Goal: Task Accomplishment & Management: Use online tool/utility

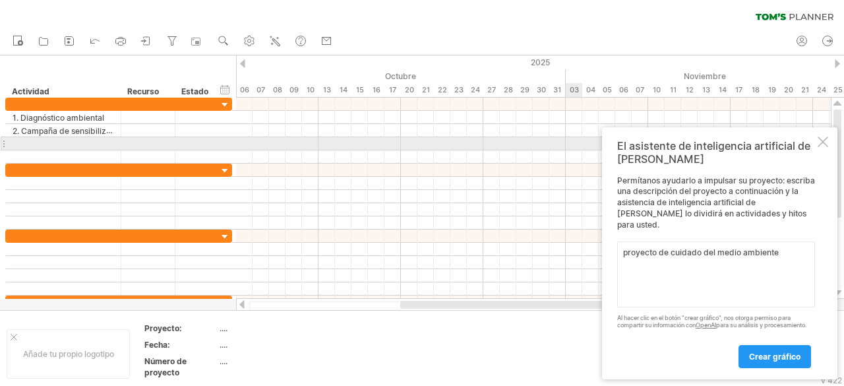
type textarea "proyecto de cuidado del medio ambiente"
click at [825, 146] on div at bounding box center [823, 142] width 11 height 11
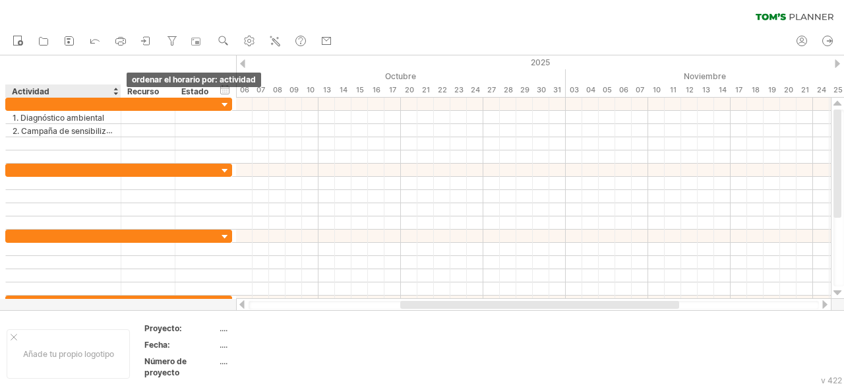
click at [116, 93] on div at bounding box center [115, 90] width 5 height 13
click at [138, 60] on div "ocultar inicio/fin/duración mostrar inicio/fin/duración ******** Actividad ****…" at bounding box center [118, 76] width 236 height 42
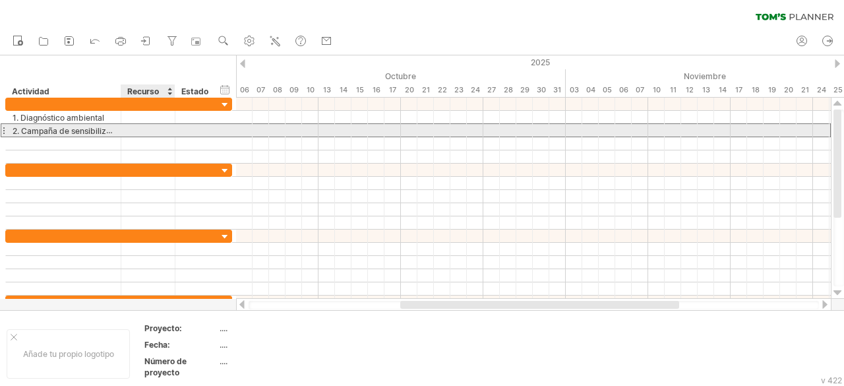
drag, startPoint x: 120, startPoint y: 131, endPoint x: 132, endPoint y: 131, distance: 11.9
click at [132, 131] on div "**********" at bounding box center [118, 130] width 227 height 14
click at [120, 125] on div "**********" at bounding box center [63, 130] width 115 height 13
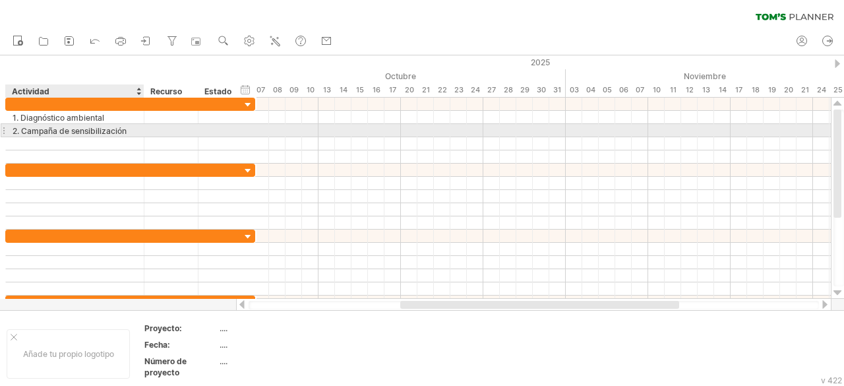
drag, startPoint x: 118, startPoint y: 129, endPoint x: 141, endPoint y: 129, distance: 23.1
click at [141, 129] on div at bounding box center [142, 130] width 7 height 13
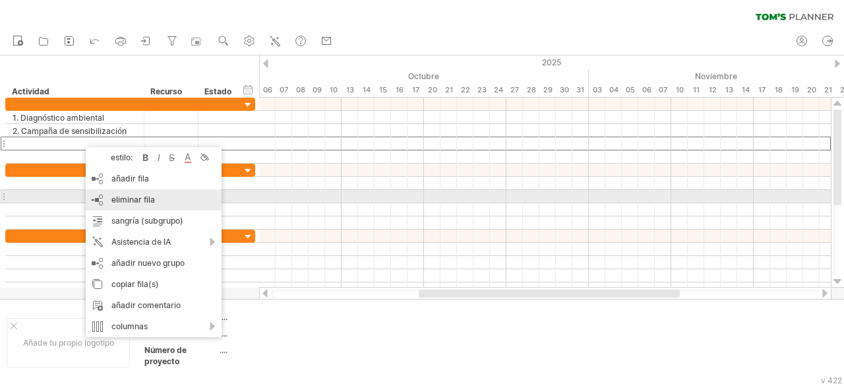
click at [121, 200] on font "eliminar fila" at bounding box center [133, 200] width 44 height 10
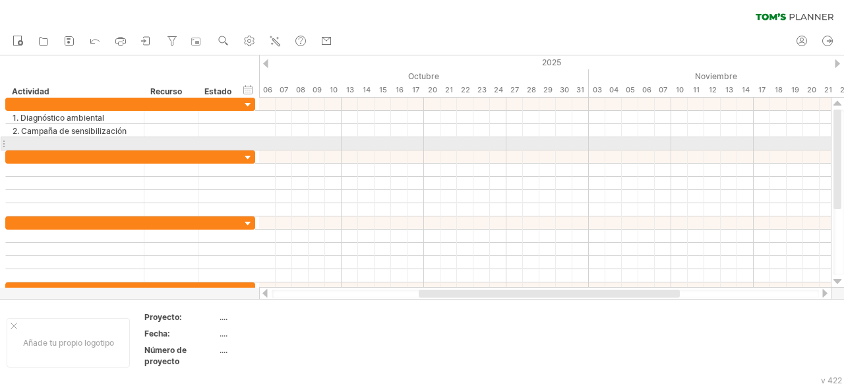
click at [109, 143] on div at bounding box center [75, 143] width 125 height 13
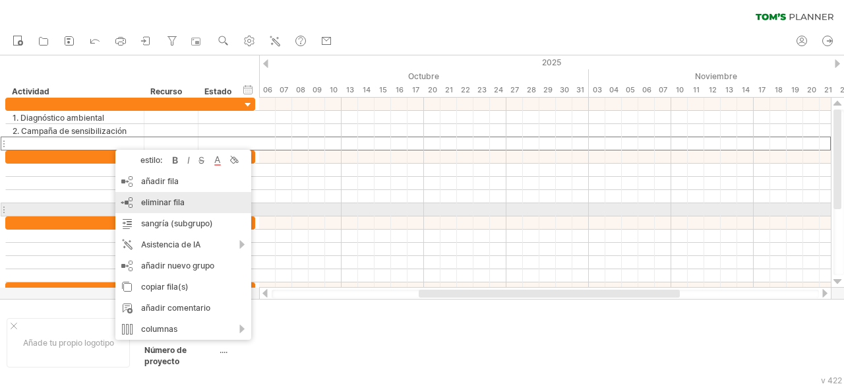
click at [150, 205] on font "eliminar fila" at bounding box center [163, 202] width 44 height 10
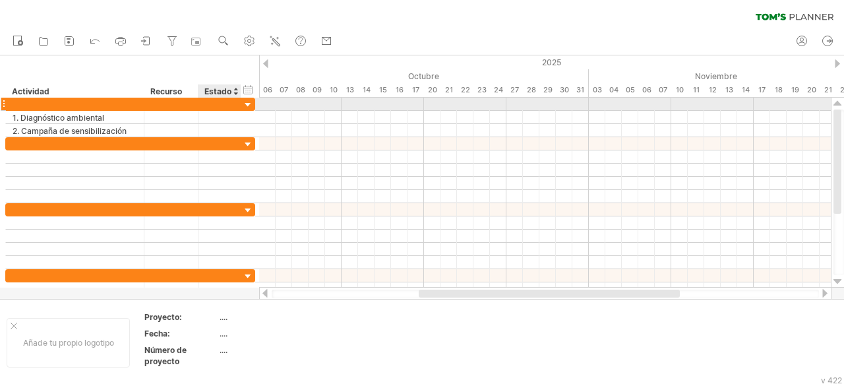
click at [247, 106] on div at bounding box center [248, 105] width 13 height 13
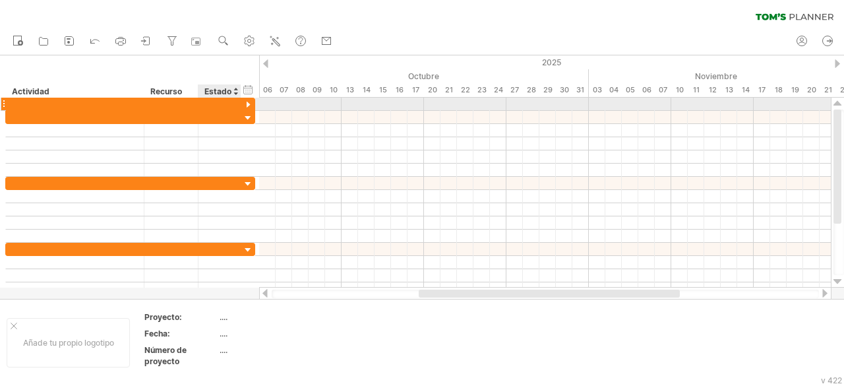
click at [247, 106] on div at bounding box center [248, 105] width 13 height 13
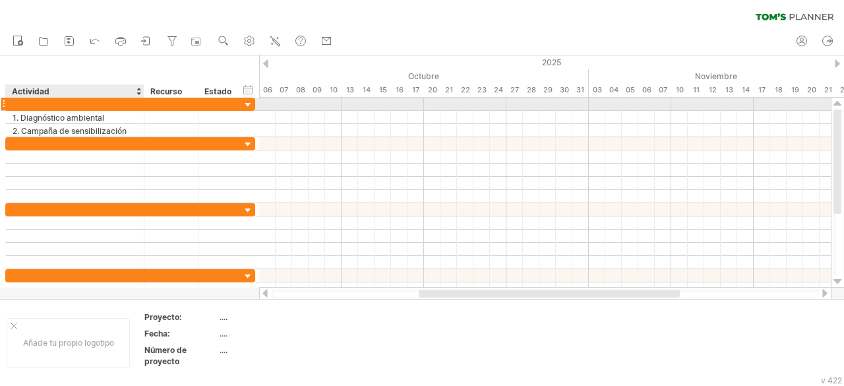
click at [88, 103] on div at bounding box center [75, 104] width 125 height 13
click at [88, 103] on input "text" at bounding box center [75, 104] width 125 height 13
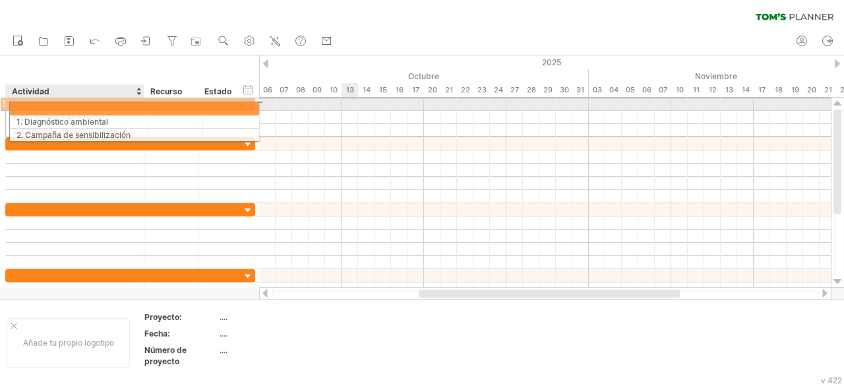
click at [118, 106] on div at bounding box center [75, 104] width 125 height 13
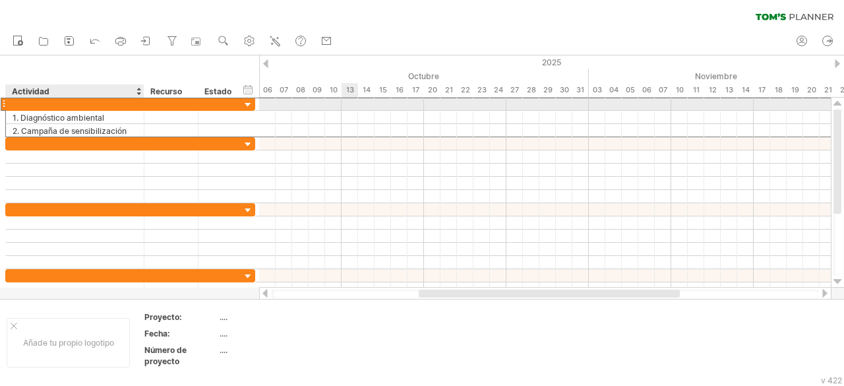
click at [118, 106] on input "text" at bounding box center [75, 104] width 125 height 13
type input "**********"
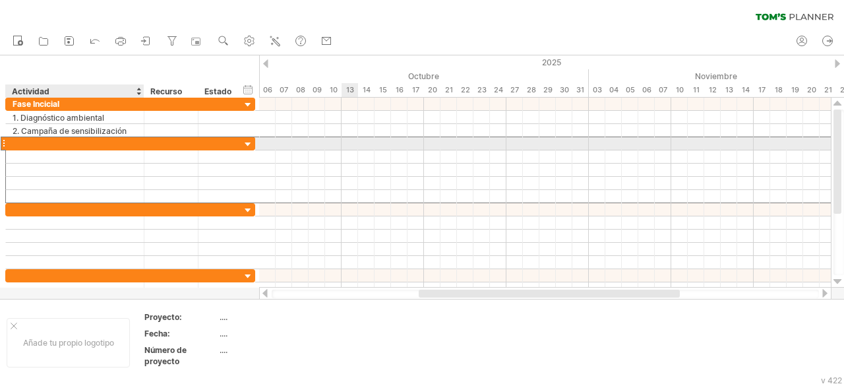
click at [77, 143] on div at bounding box center [75, 143] width 125 height 13
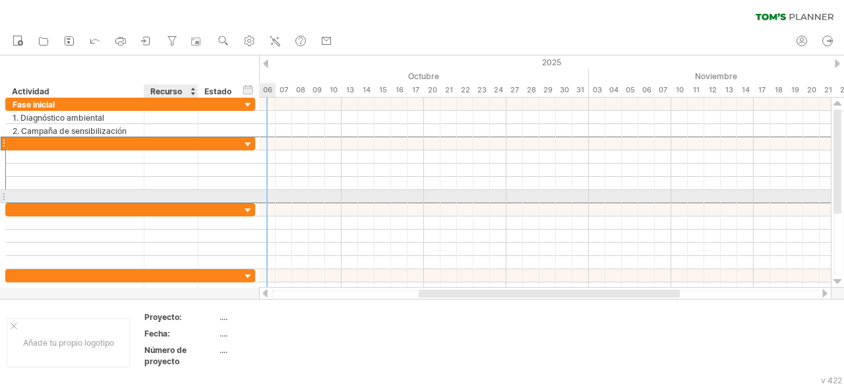
type input "*"
type input "**********"
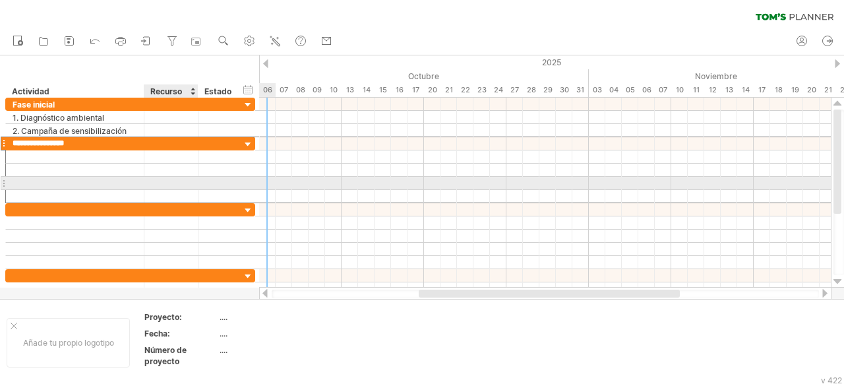
click at [146, 186] on div at bounding box center [171, 183] width 54 height 13
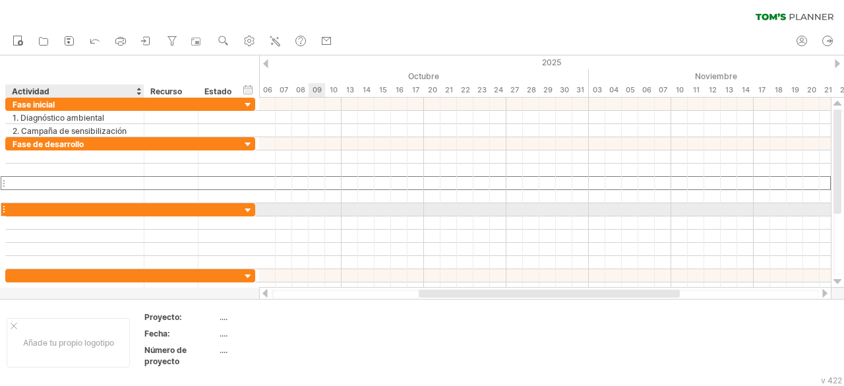
click at [82, 205] on div at bounding box center [75, 209] width 125 height 13
click at [82, 205] on input "text" at bounding box center [75, 209] width 125 height 13
type input "*"
type input "**********"
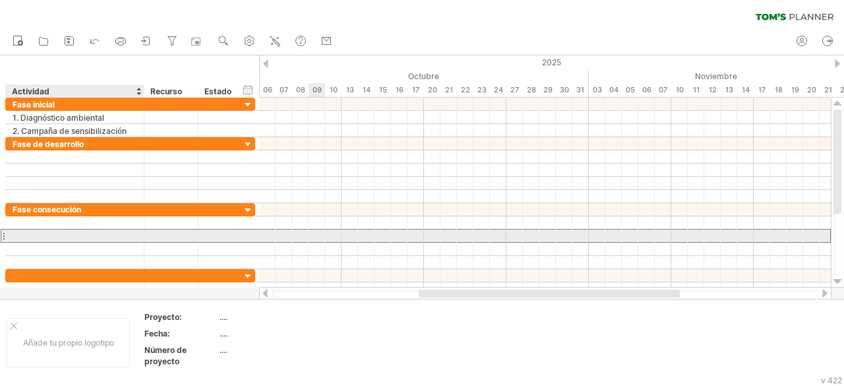
click at [107, 231] on div at bounding box center [75, 236] width 125 height 13
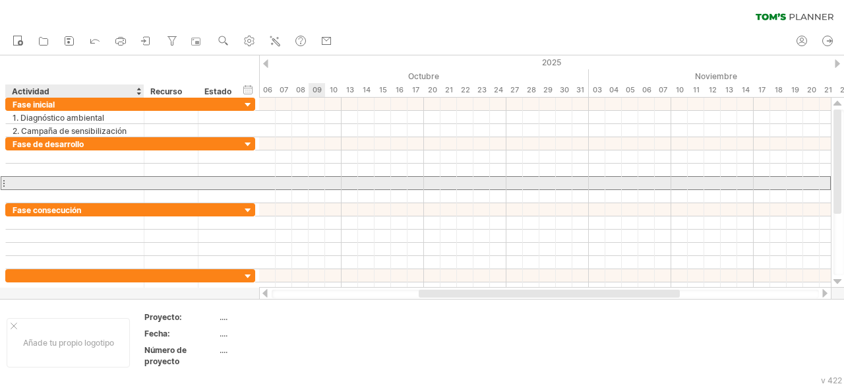
click at [75, 181] on div at bounding box center [75, 183] width 125 height 13
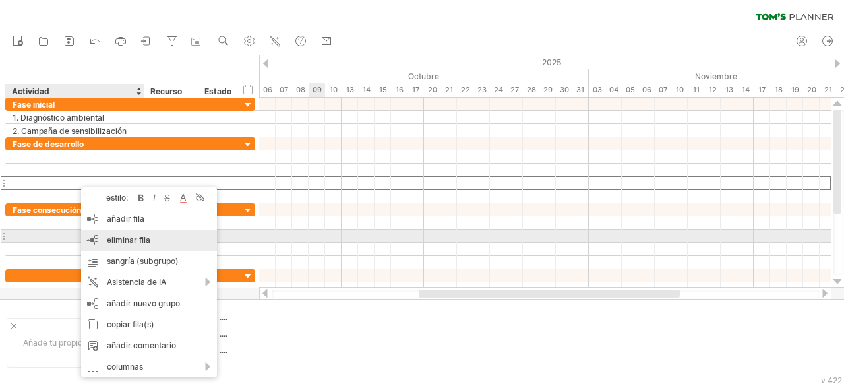
click at [122, 241] on font "eliminar fila" at bounding box center [129, 240] width 44 height 10
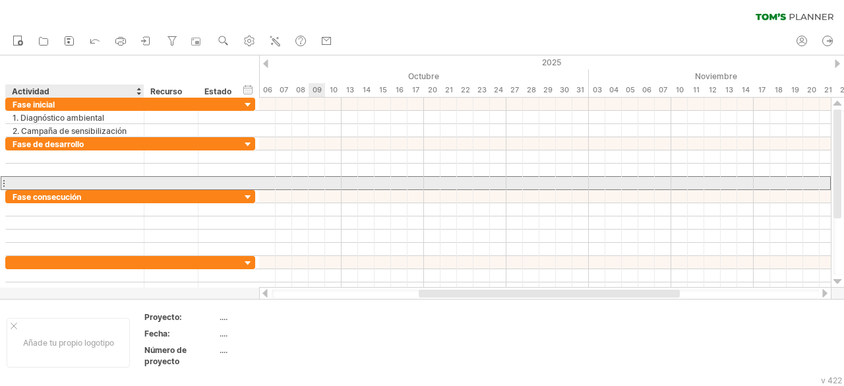
click at [88, 183] on div at bounding box center [75, 183] width 125 height 13
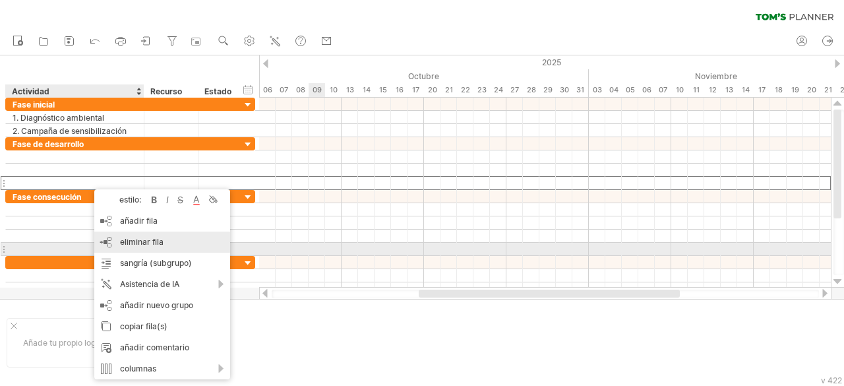
click at [132, 246] on font "eliminar fila" at bounding box center [142, 242] width 44 height 10
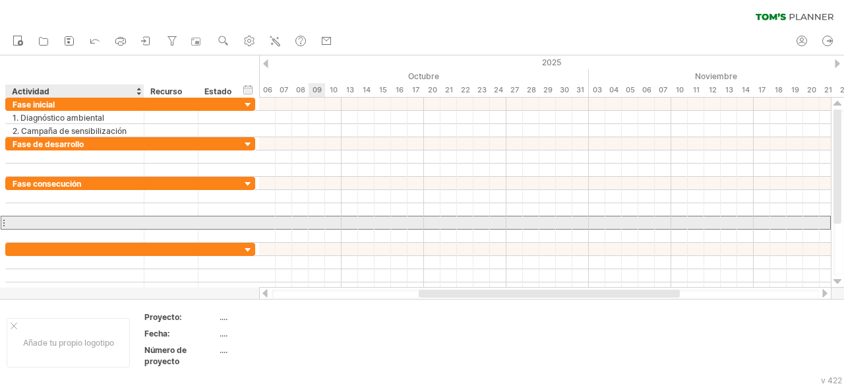
click at [82, 220] on div at bounding box center [75, 222] width 125 height 13
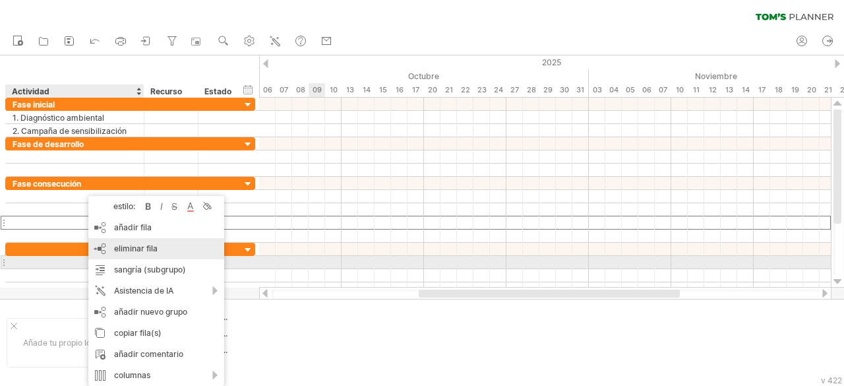
click at [123, 258] on div "eliminar fila eliminar filas seleccionadas" at bounding box center [156, 248] width 136 height 21
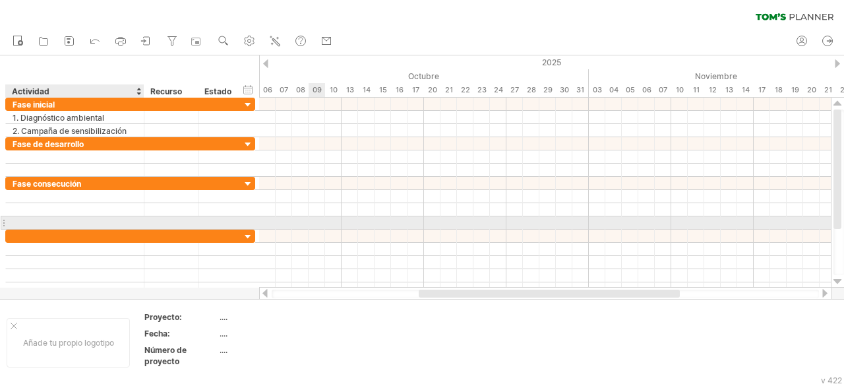
click at [77, 223] on div at bounding box center [75, 222] width 125 height 13
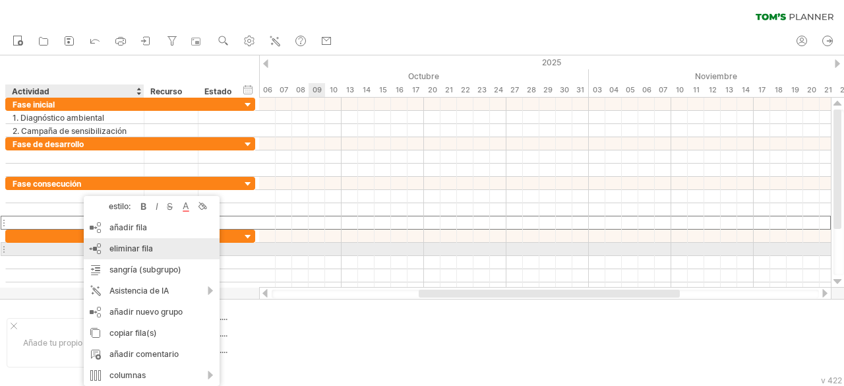
click at [126, 254] on div "eliminar fila eliminar filas seleccionadas" at bounding box center [152, 248] width 136 height 21
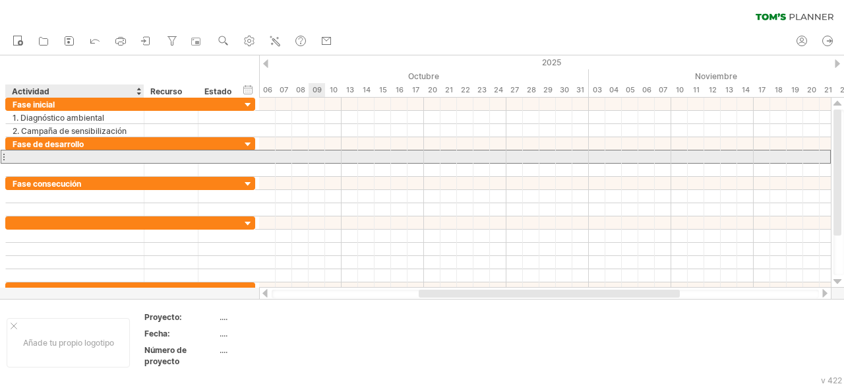
click at [85, 157] on div at bounding box center [75, 156] width 125 height 13
paste input "**********"
type input "**********"
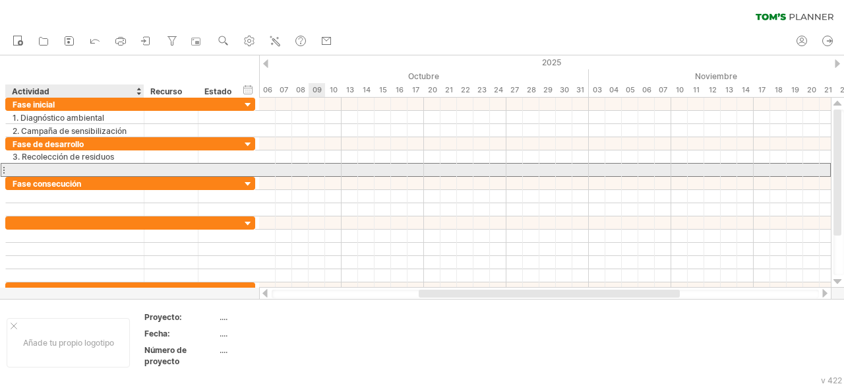
click at [83, 169] on div at bounding box center [75, 170] width 125 height 13
click at [79, 167] on div at bounding box center [75, 170] width 125 height 13
paste input "**********"
type input "**********"
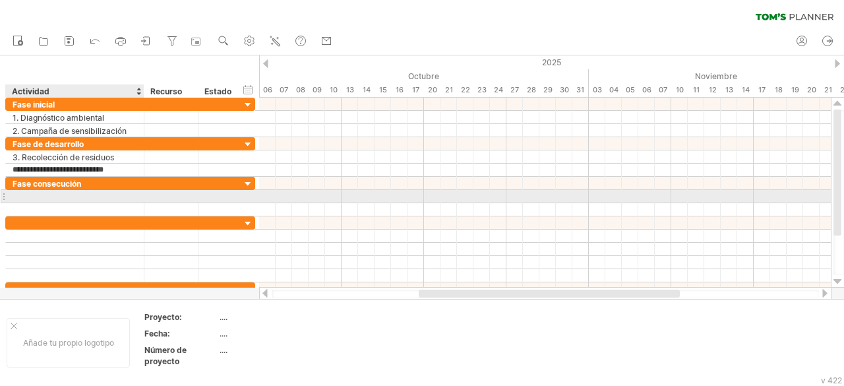
click at [71, 195] on div at bounding box center [75, 196] width 125 height 13
click at [68, 192] on div at bounding box center [75, 196] width 125 height 13
paste input "**********"
type input "**********"
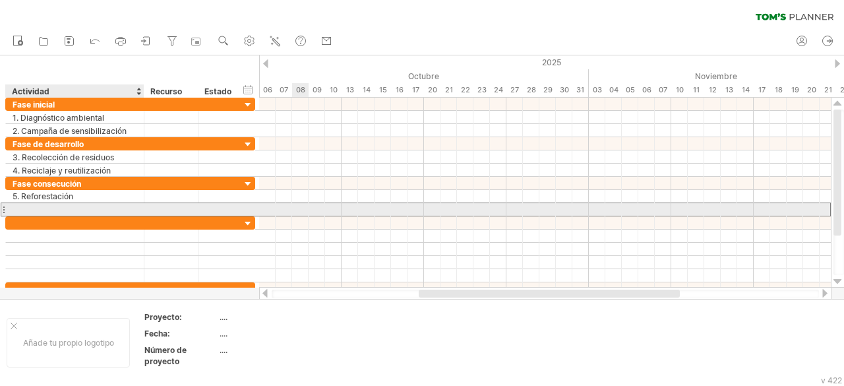
click at [63, 209] on div at bounding box center [75, 209] width 125 height 13
click at [45, 206] on div at bounding box center [75, 209] width 125 height 13
paste input "**********"
type input "**********"
click at [45, 206] on input "**********" at bounding box center [75, 209] width 125 height 13
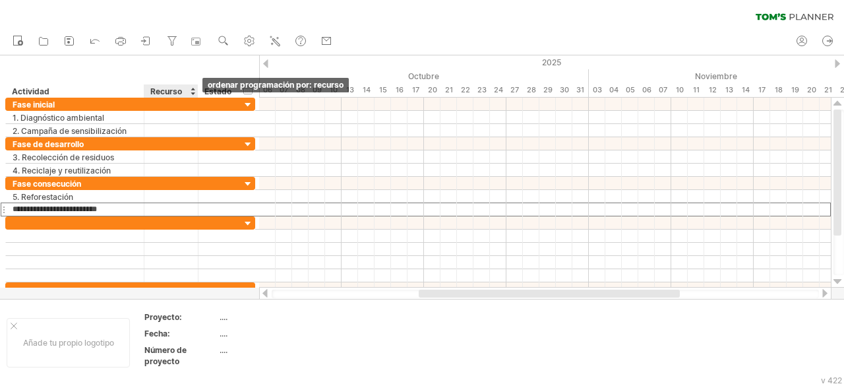
click at [191, 92] on div at bounding box center [192, 90] width 5 height 13
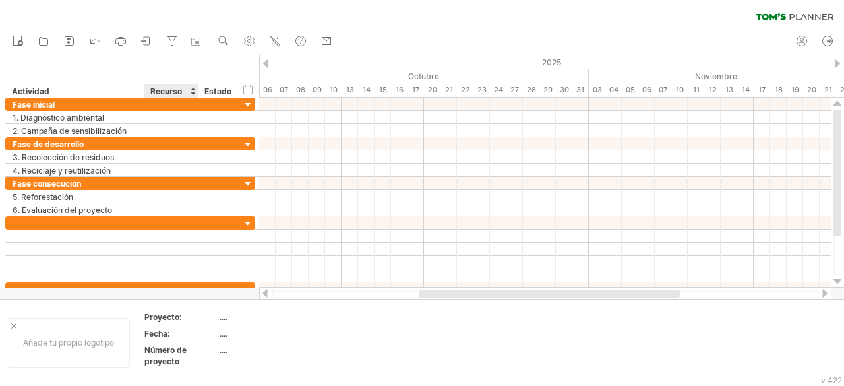
click at [191, 92] on div at bounding box center [192, 90] width 5 height 13
click at [227, 93] on font "Estado" at bounding box center [217, 91] width 27 height 10
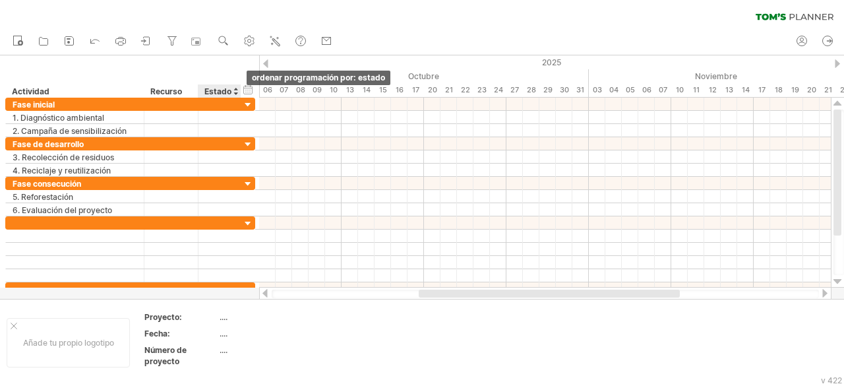
click at [235, 90] on div at bounding box center [235, 90] width 5 height 13
click at [235, 94] on div at bounding box center [235, 90] width 5 height 13
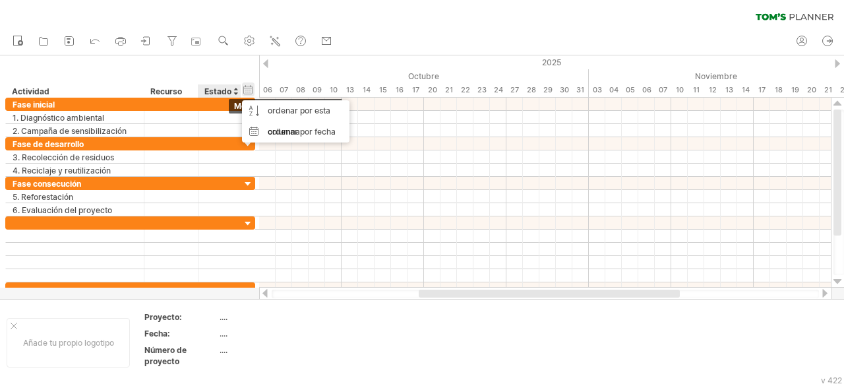
click at [246, 90] on div "ocultar inicio/fin/duración mostrar inicio/fin/duración" at bounding box center [248, 89] width 13 height 14
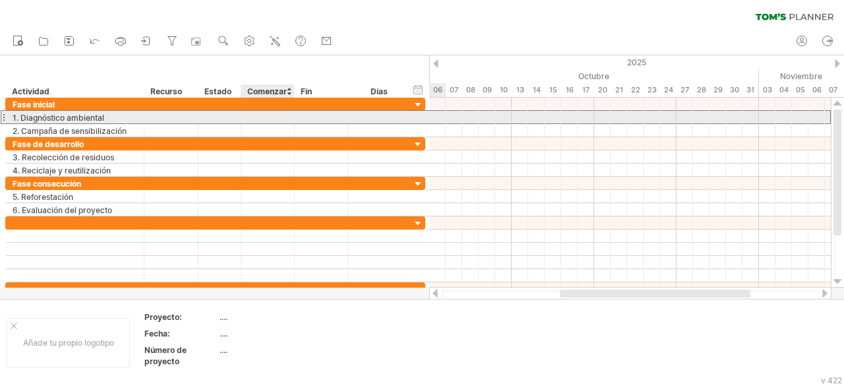
click at [267, 115] on div at bounding box center [267, 117] width 53 height 13
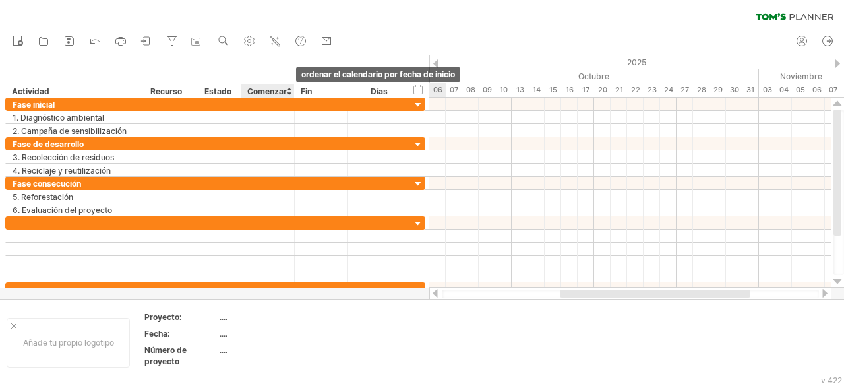
click at [286, 91] on div at bounding box center [288, 90] width 5 height 13
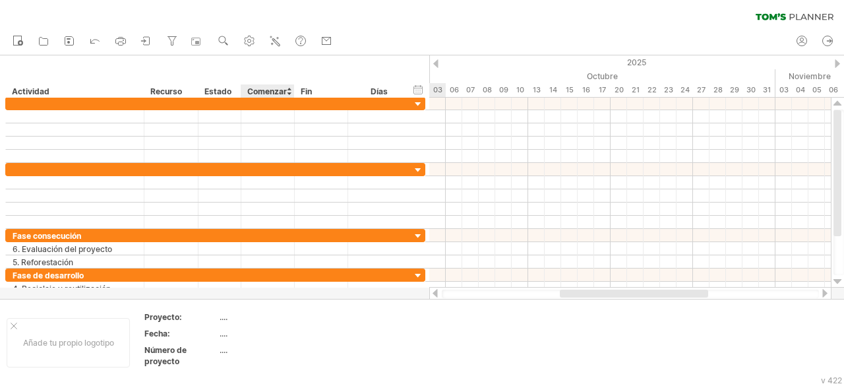
click at [286, 91] on div at bounding box center [288, 90] width 5 height 13
click at [289, 89] on div at bounding box center [288, 90] width 5 height 13
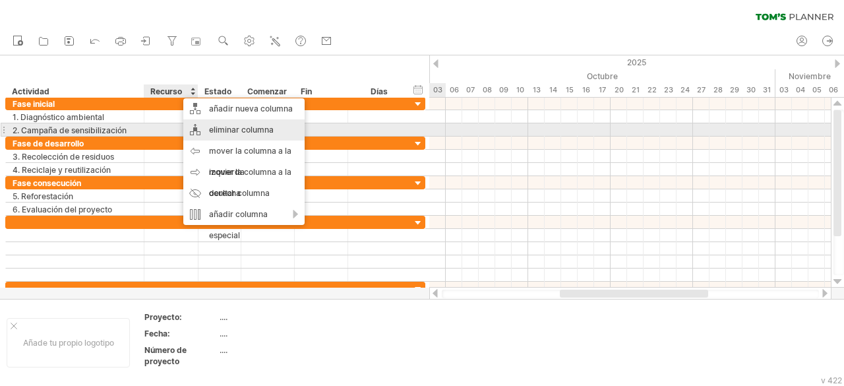
click at [233, 133] on font "eliminar columna" at bounding box center [241, 130] width 65 height 10
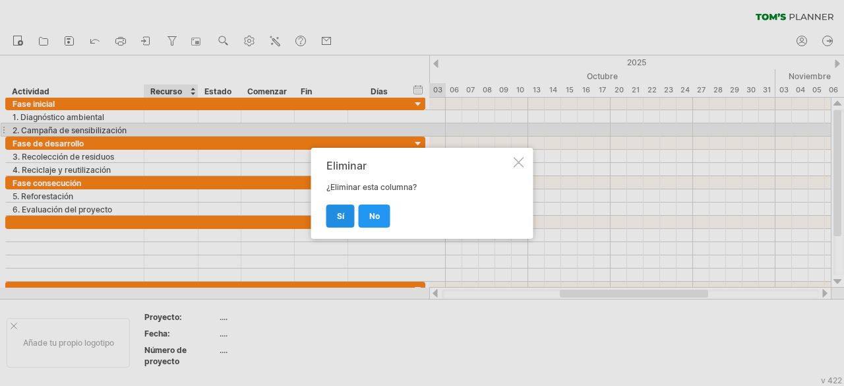
click at [340, 216] on font "Sí" at bounding box center [340, 216] width 7 height 10
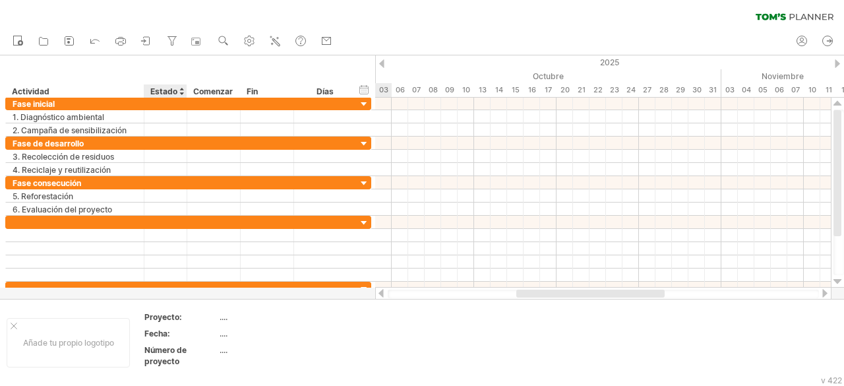
click at [173, 90] on font "Estado" at bounding box center [163, 91] width 27 height 10
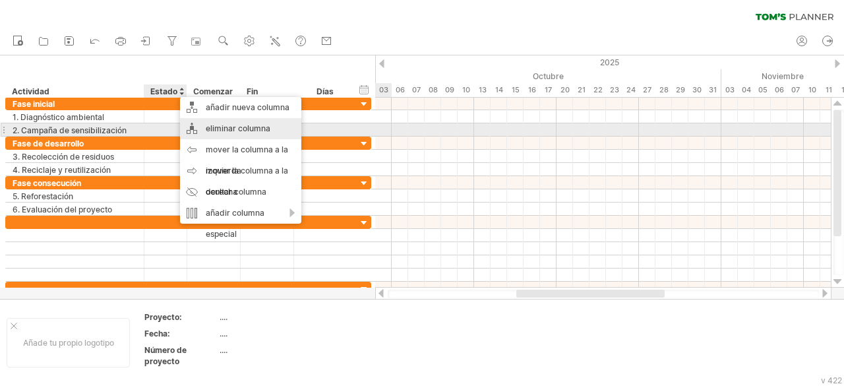
click at [233, 134] on div "eliminar columna" at bounding box center [240, 128] width 121 height 21
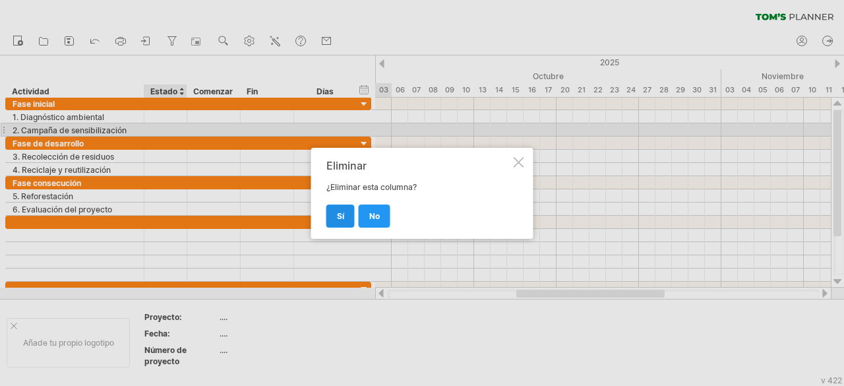
click at [335, 217] on link "Sí" at bounding box center [340, 215] width 28 height 23
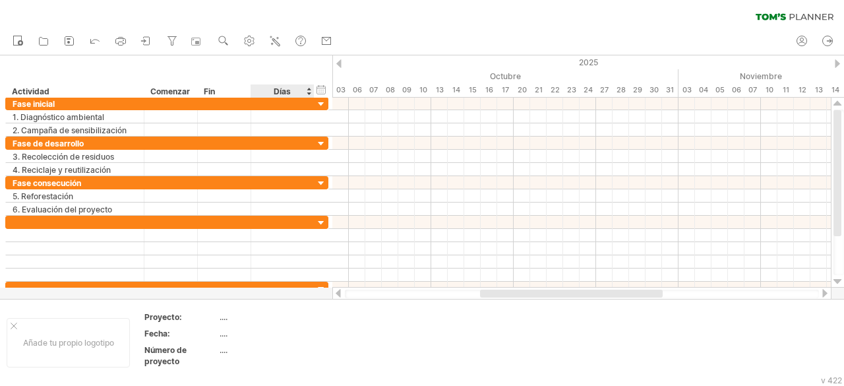
click at [308, 94] on div "Días" at bounding box center [282, 90] width 63 height 13
click at [307, 91] on div "Días" at bounding box center [282, 90] width 63 height 13
click at [307, 88] on div "Días" at bounding box center [282, 90] width 63 height 13
click at [293, 93] on div "Días" at bounding box center [282, 90] width 63 height 13
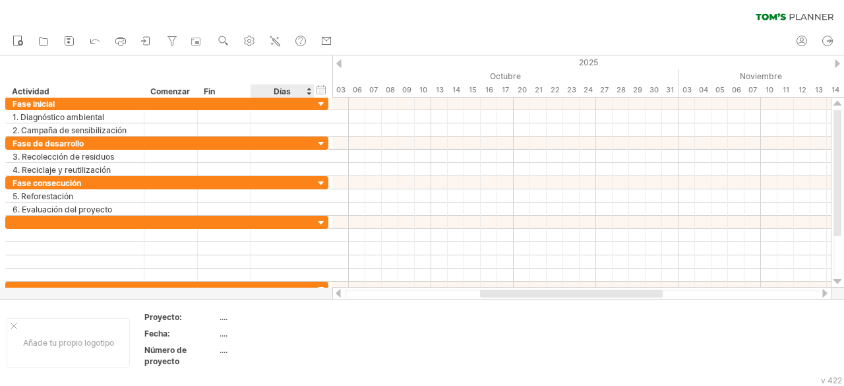
click at [285, 93] on font "Días" at bounding box center [282, 91] width 17 height 10
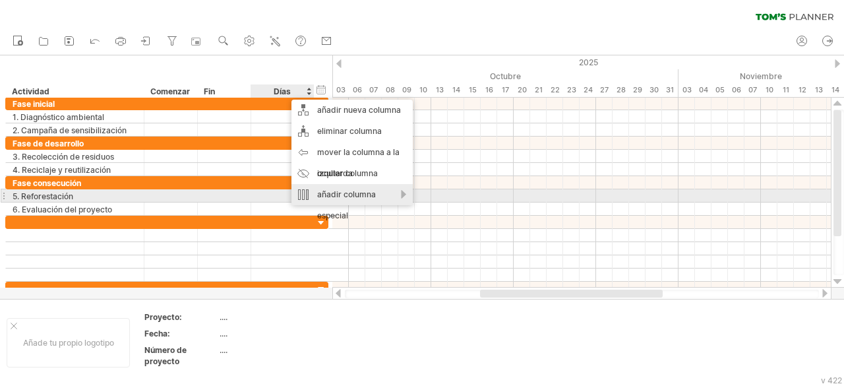
click at [402, 196] on div "añadir columna especial" at bounding box center [351, 205] width 121 height 42
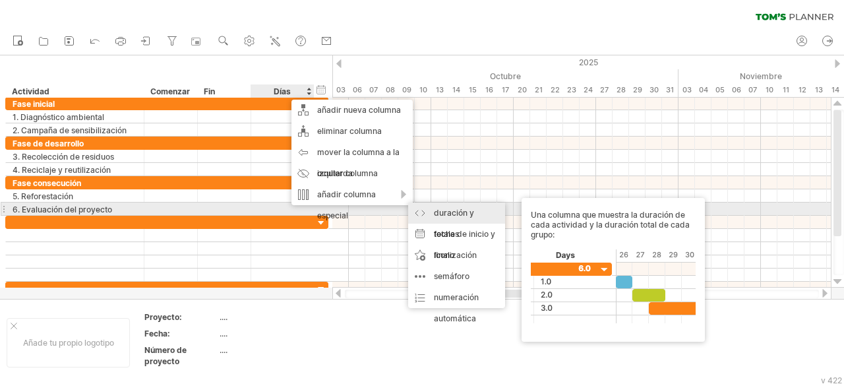
click at [451, 215] on font "duración y totales" at bounding box center [454, 223] width 40 height 31
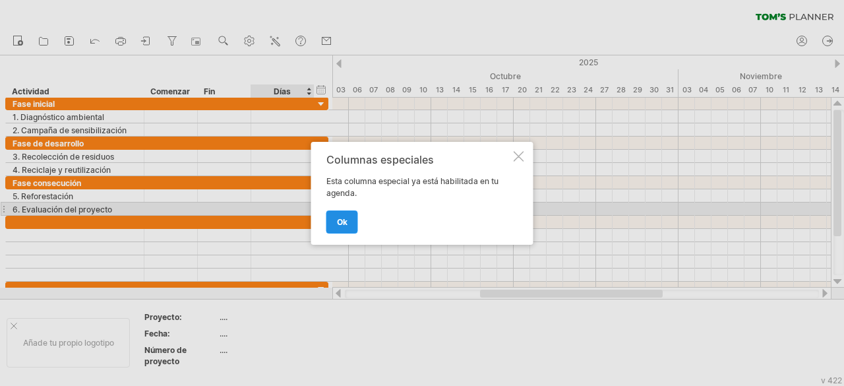
click at [344, 220] on font "OK" at bounding box center [342, 222] width 11 height 10
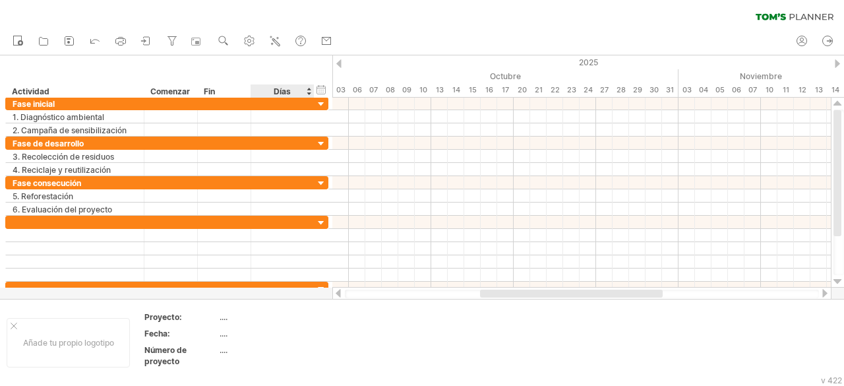
click at [291, 89] on div "Días" at bounding box center [282, 90] width 63 height 13
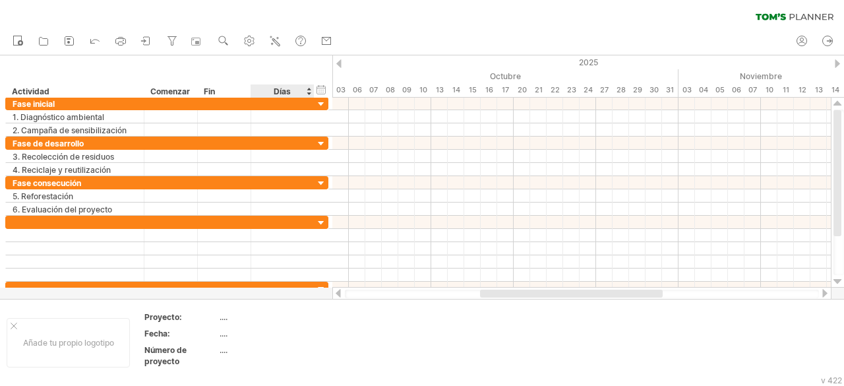
click at [291, 89] on div "Días" at bounding box center [282, 90] width 63 height 13
click at [280, 92] on font "Días" at bounding box center [282, 91] width 17 height 10
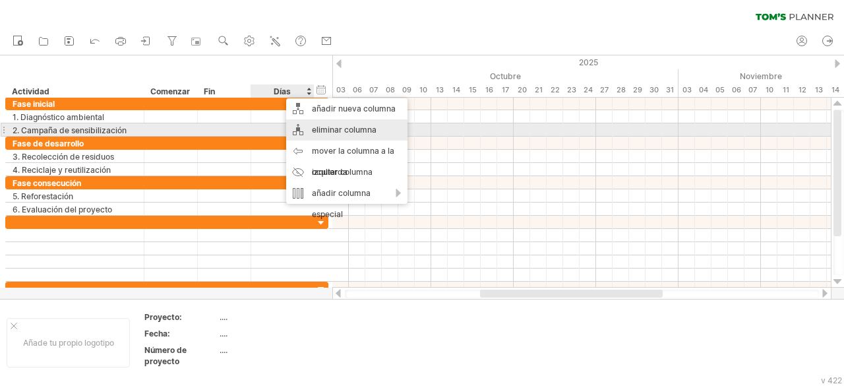
click at [336, 128] on font "eliminar columna" at bounding box center [344, 130] width 65 height 10
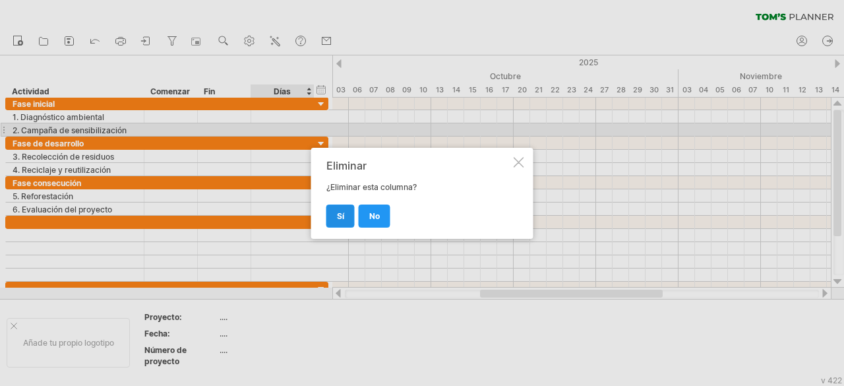
click at [343, 218] on font "Sí" at bounding box center [340, 216] width 7 height 10
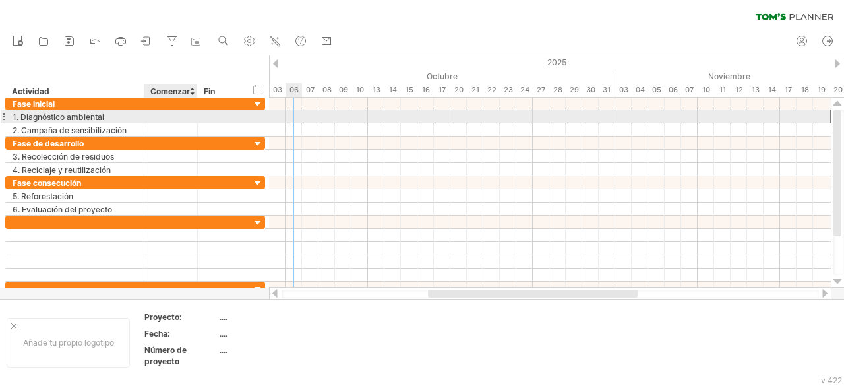
click at [169, 116] on div at bounding box center [170, 116] width 53 height 13
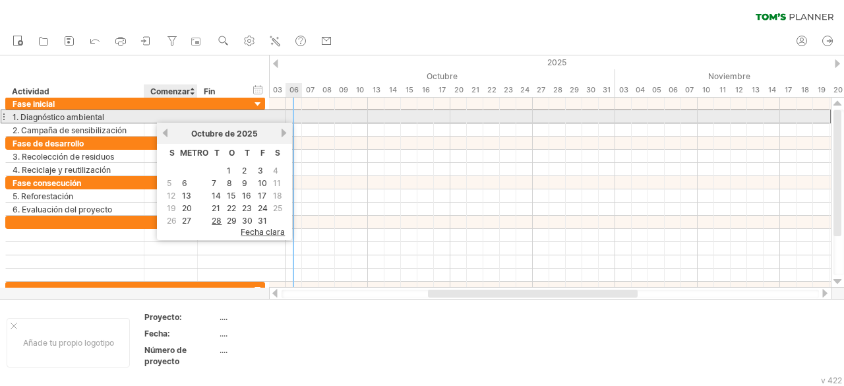
click at [169, 116] on div at bounding box center [170, 116] width 53 height 13
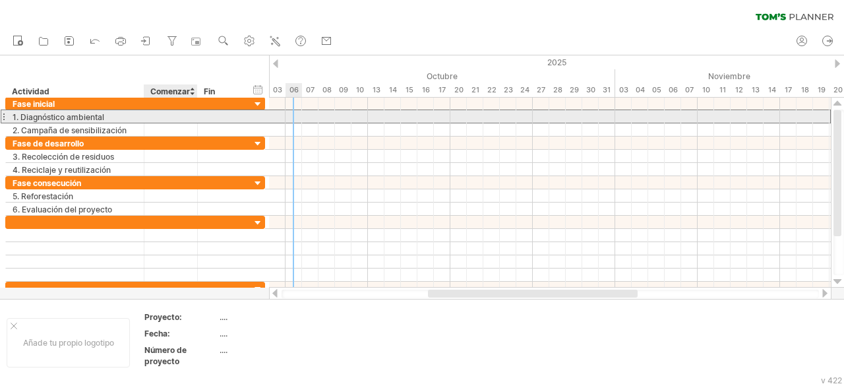
click at [169, 116] on div at bounding box center [170, 116] width 53 height 13
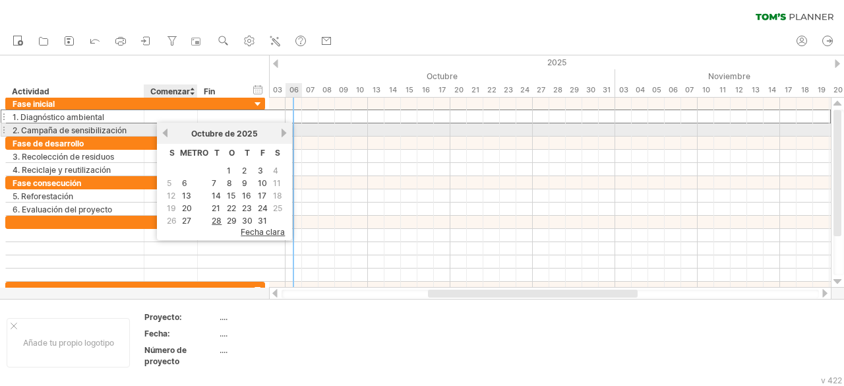
click at [166, 134] on link "anterior" at bounding box center [165, 133] width 10 height 10
click at [166, 134] on link "previous" at bounding box center [165, 133] width 10 height 10
click at [166, 134] on link "anterior" at bounding box center [165, 133] width 10 height 10
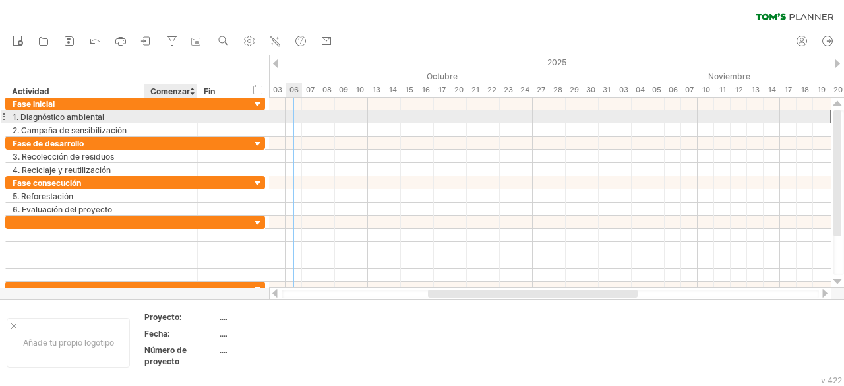
click at [176, 114] on div at bounding box center [170, 116] width 53 height 13
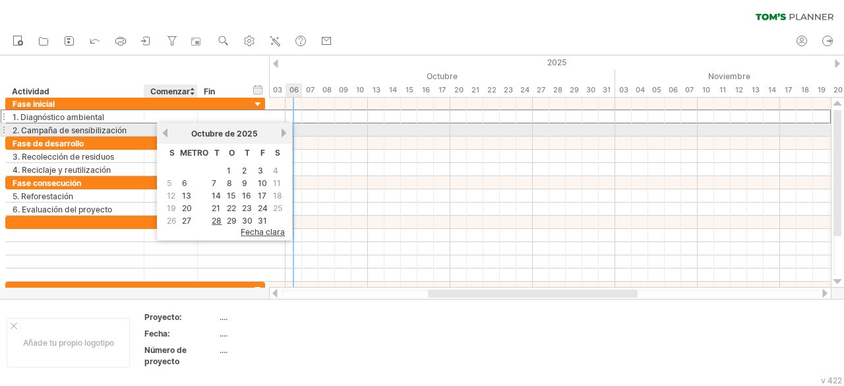
click at [164, 135] on link "anterior" at bounding box center [165, 133] width 10 height 10
click at [164, 135] on link "previous" at bounding box center [165, 133] width 10 height 10
click at [164, 135] on link "anterior" at bounding box center [165, 133] width 10 height 10
click at [164, 135] on link "previous" at bounding box center [165, 133] width 10 height 10
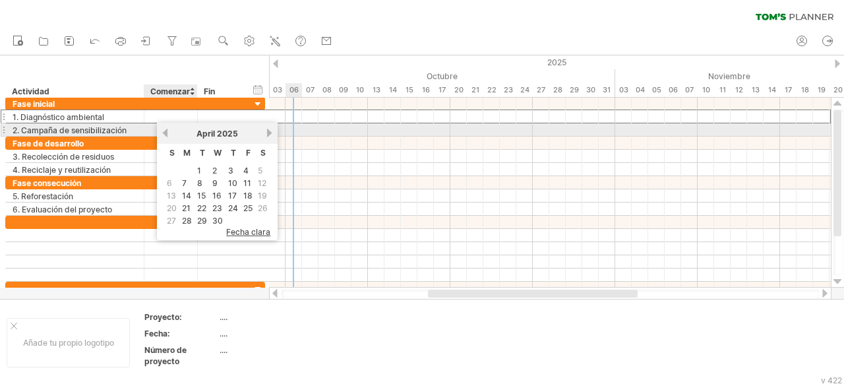
click at [164, 135] on link "previous" at bounding box center [165, 133] width 10 height 10
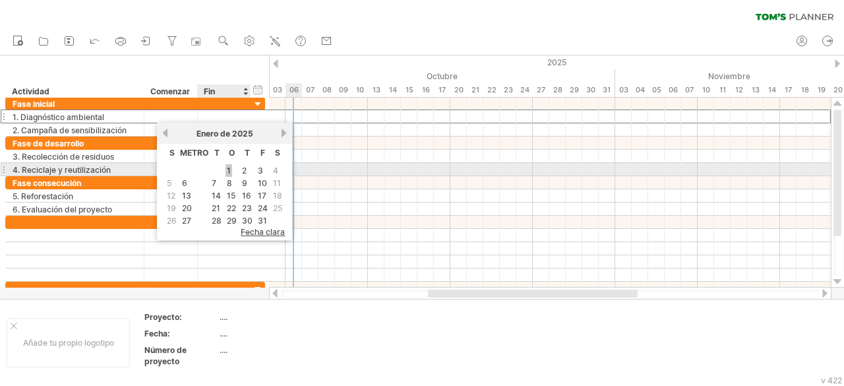
click at [232, 168] on link "1" at bounding box center [229, 170] width 7 height 13
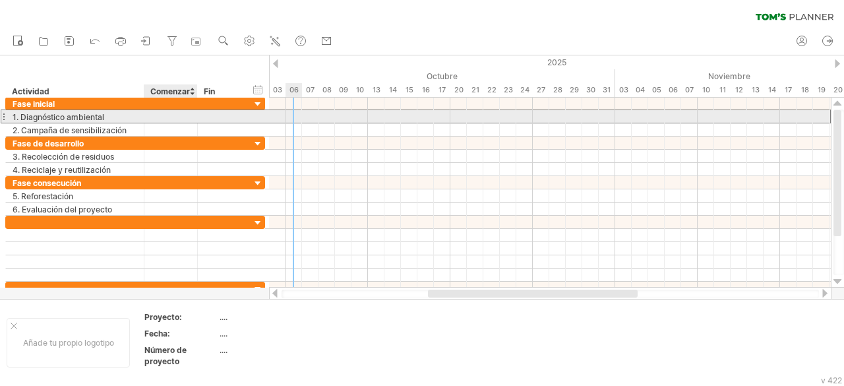
click at [168, 115] on div at bounding box center [170, 116] width 53 height 13
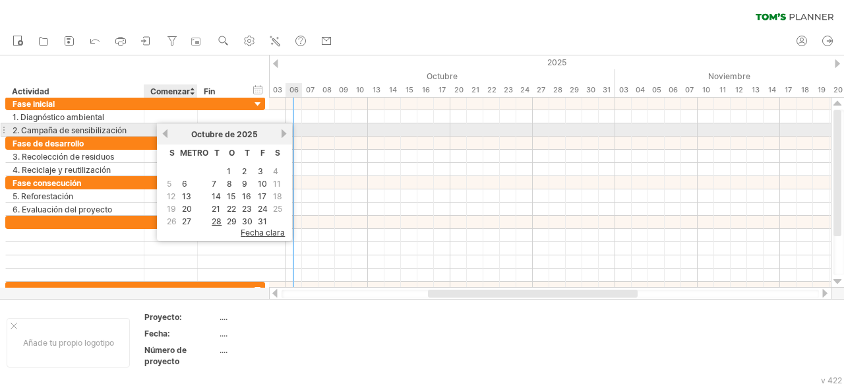
click at [165, 133] on link "anterior" at bounding box center [165, 134] width 10 height 10
click at [165, 133] on link "previous" at bounding box center [165, 134] width 10 height 10
click at [165, 133] on link "anterior" at bounding box center [165, 134] width 10 height 10
click at [165, 133] on link "previous" at bounding box center [165, 134] width 10 height 10
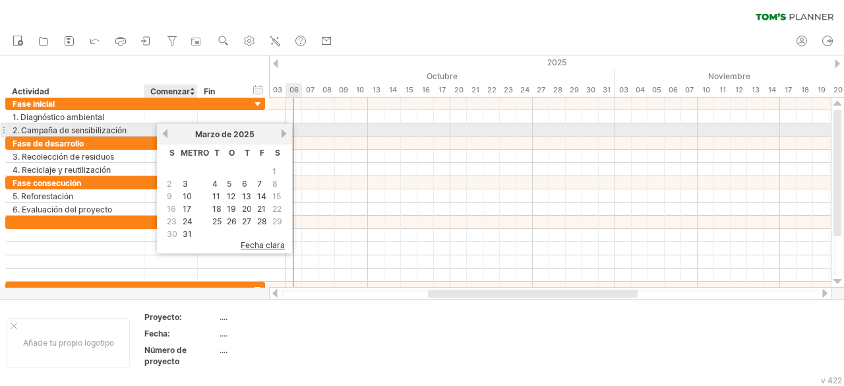
click at [165, 133] on link "anterior" at bounding box center [165, 134] width 10 height 10
click at [165, 133] on link "previous" at bounding box center [165, 134] width 10 height 10
click at [286, 133] on link "próximo" at bounding box center [283, 134] width 10 height 10
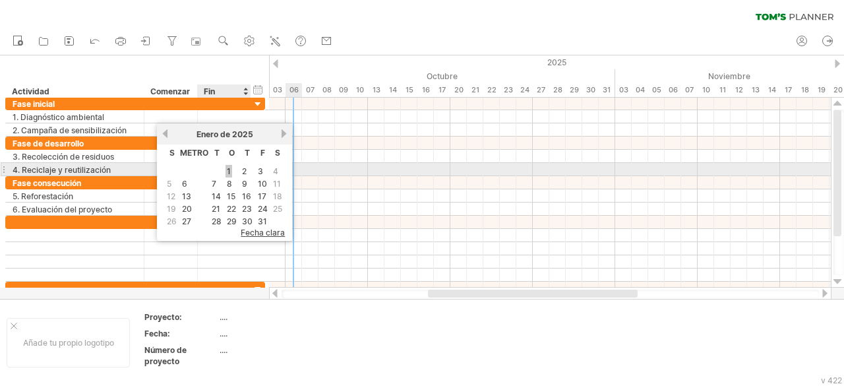
click at [228, 172] on font "1" at bounding box center [229, 171] width 4 height 10
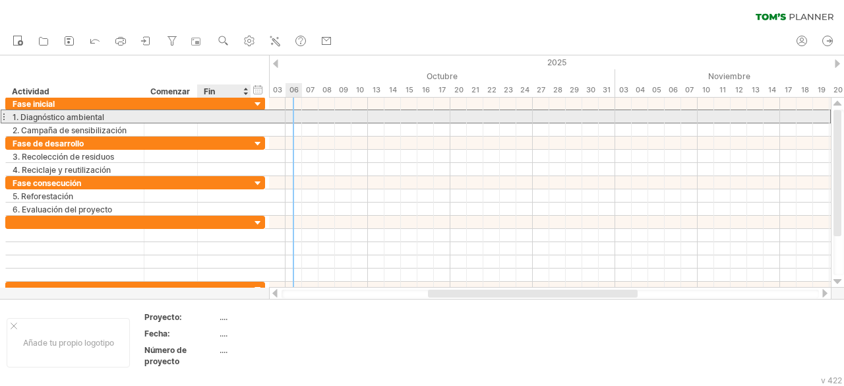
click at [240, 113] on div at bounding box center [224, 116] width 53 height 13
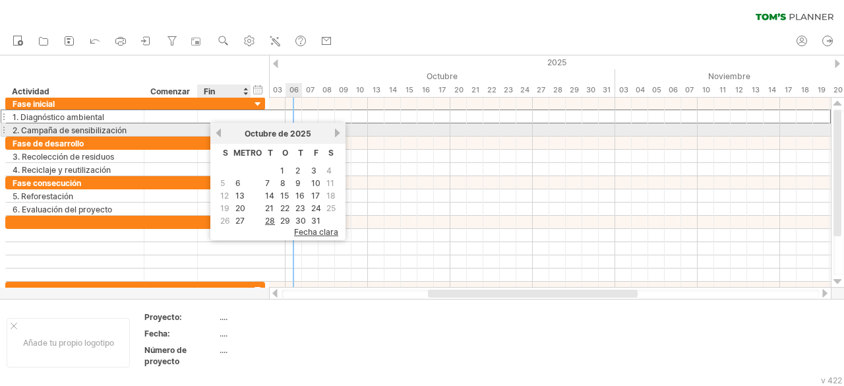
click at [218, 132] on link "anterior" at bounding box center [219, 133] width 10 height 10
click at [218, 132] on link "previous" at bounding box center [219, 133] width 10 height 10
click at [218, 132] on link "anterior" at bounding box center [219, 133] width 10 height 10
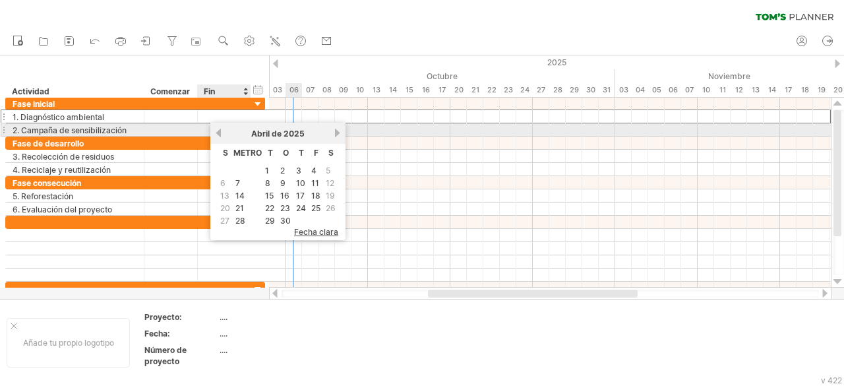
click at [218, 132] on link "anterior" at bounding box center [219, 133] width 10 height 10
click at [218, 132] on link "previous" at bounding box center [219, 133] width 10 height 10
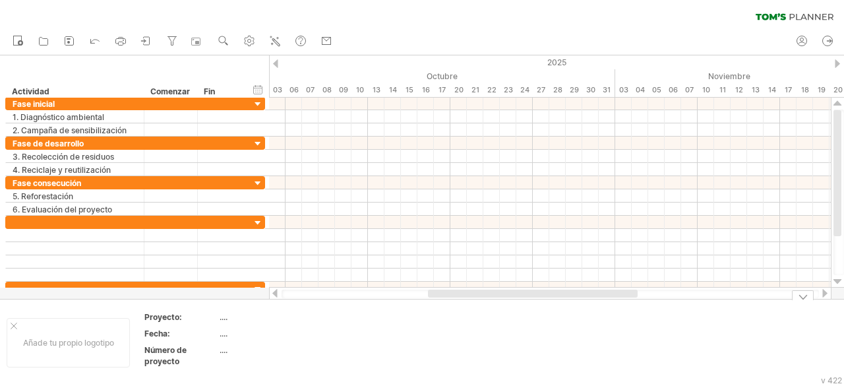
click at [367, 359] on td at bounding box center [392, 342] width 104 height 62
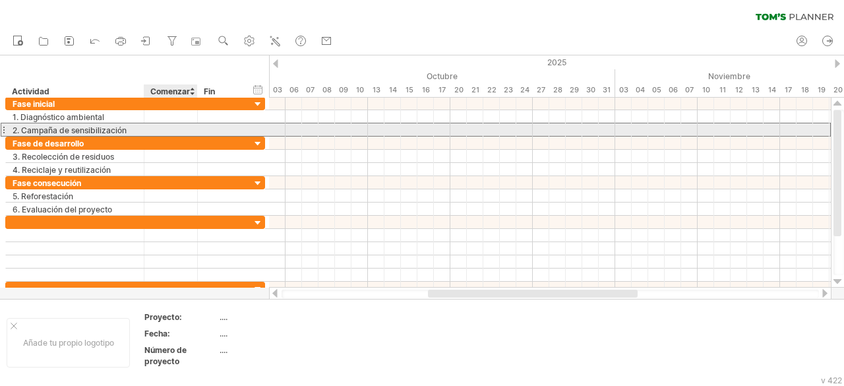
click at [190, 131] on div at bounding box center [170, 129] width 53 height 13
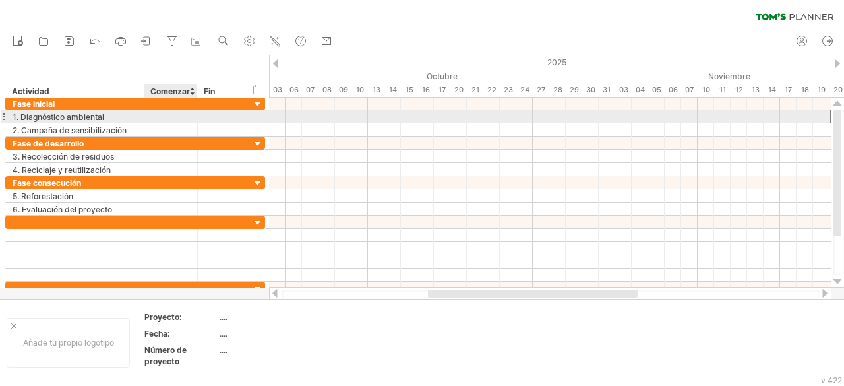
click at [189, 115] on div at bounding box center [170, 116] width 53 height 13
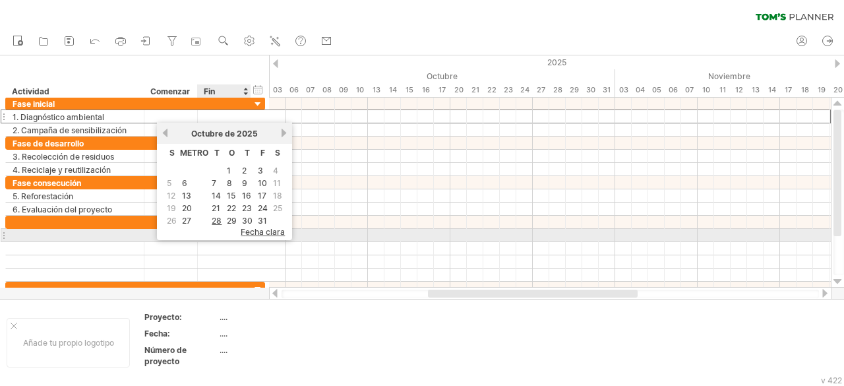
click at [264, 230] on font "fecha clara" at bounding box center [263, 232] width 44 height 10
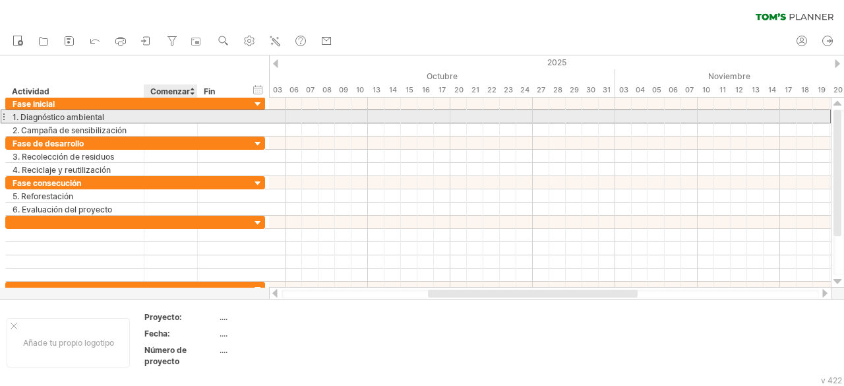
click at [177, 113] on div at bounding box center [170, 116] width 53 height 13
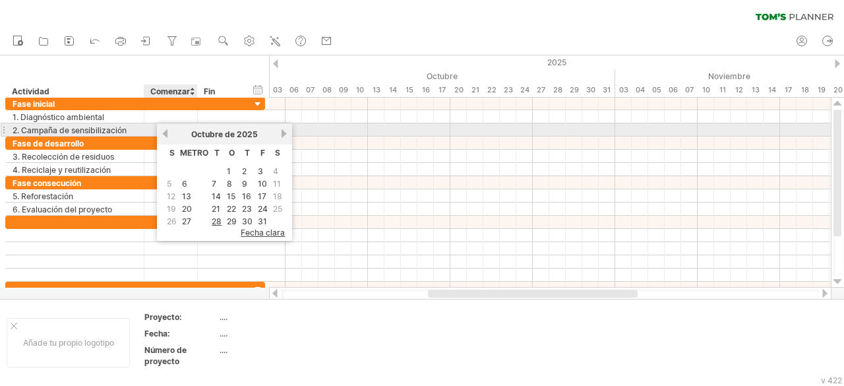
click at [166, 135] on link "anterior" at bounding box center [165, 134] width 10 height 10
click at [166, 135] on link "previous" at bounding box center [165, 134] width 10 height 10
click at [166, 135] on link "anterior" at bounding box center [165, 134] width 10 height 10
click at [166, 135] on link "previous" at bounding box center [165, 134] width 10 height 10
click at [166, 135] on link "anterior" at bounding box center [165, 134] width 10 height 10
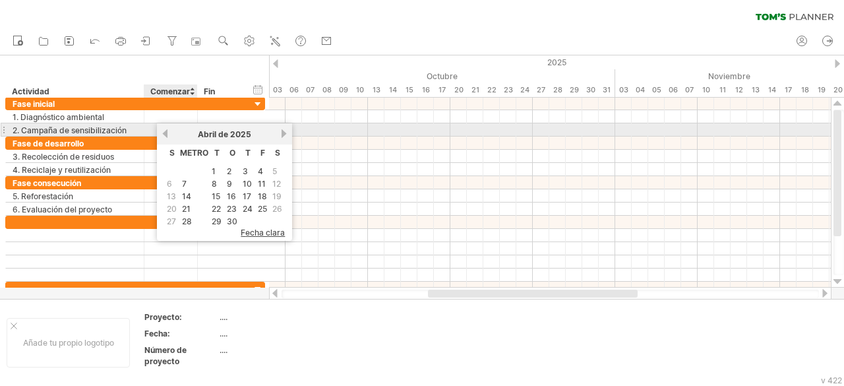
click at [166, 135] on link "anterior" at bounding box center [165, 134] width 10 height 10
click at [284, 135] on link "próximo" at bounding box center [283, 134] width 10 height 10
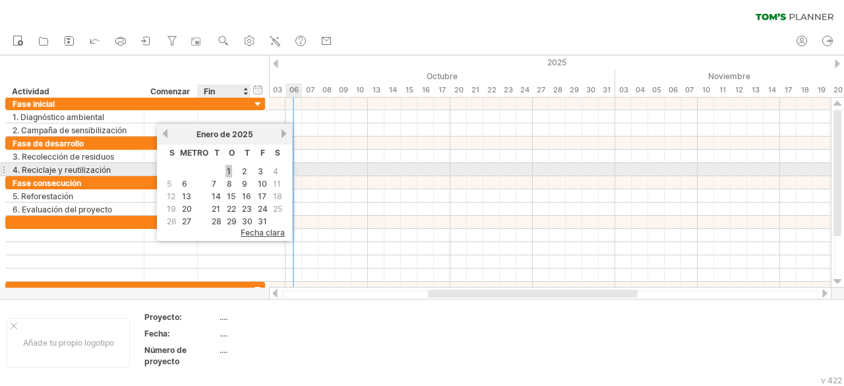
click at [231, 172] on link "1" at bounding box center [229, 171] width 7 height 13
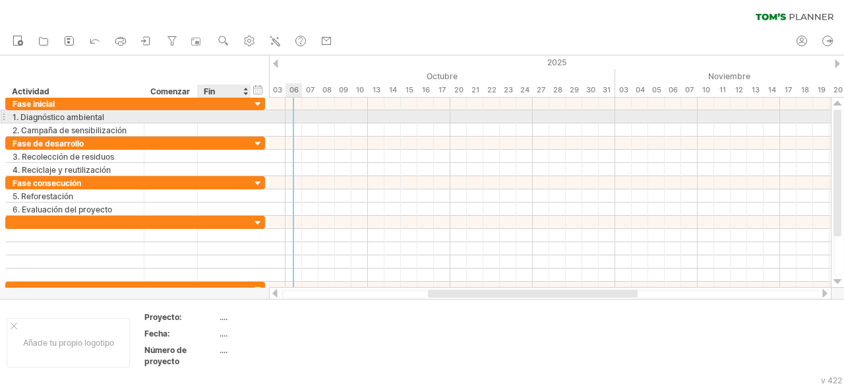
click at [244, 118] on div at bounding box center [224, 116] width 53 height 13
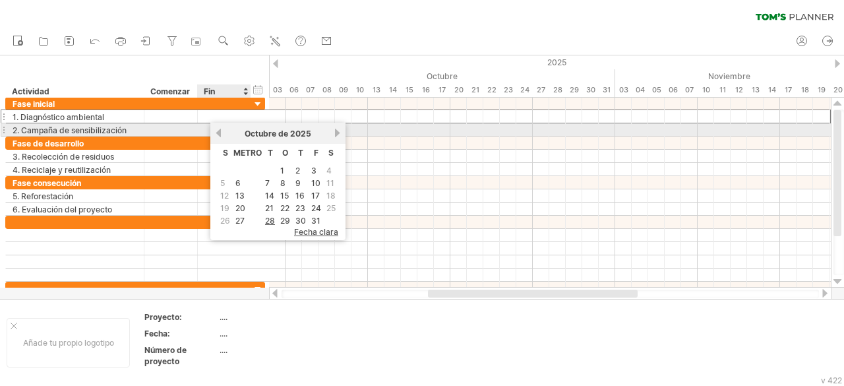
click at [223, 133] on div "[DATE]" at bounding box center [278, 134] width 110 height 10
click at [219, 133] on link "anterior" at bounding box center [219, 133] width 10 height 10
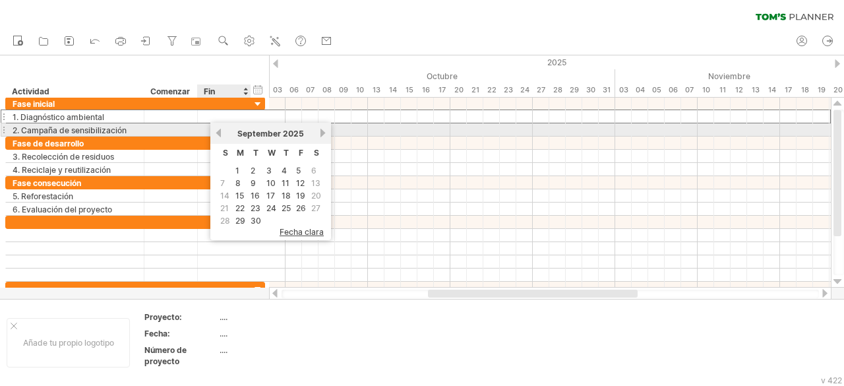
click at [219, 133] on link "previous" at bounding box center [219, 133] width 10 height 10
click at [219, 133] on link "anterior" at bounding box center [219, 133] width 10 height 10
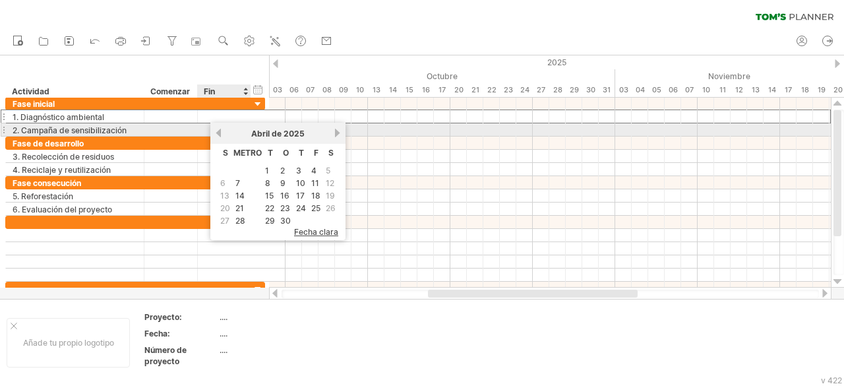
click at [219, 133] on link "anterior" at bounding box center [219, 133] width 10 height 10
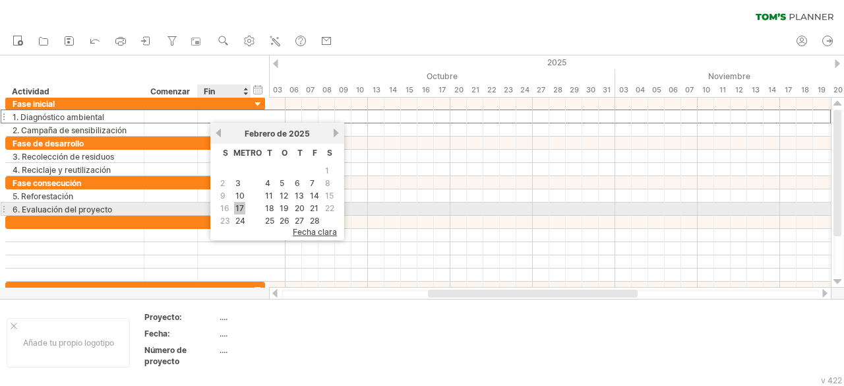
click at [241, 203] on font "17" at bounding box center [239, 208] width 9 height 10
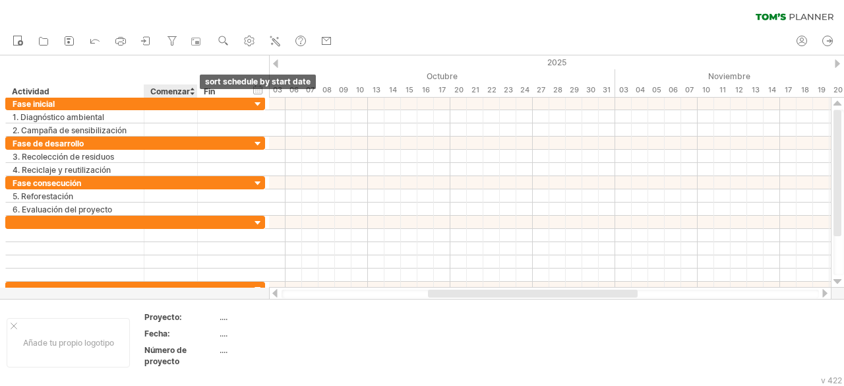
click at [192, 92] on div at bounding box center [191, 90] width 5 height 13
click at [191, 88] on div at bounding box center [191, 90] width 5 height 13
click at [275, 65] on div at bounding box center [275, 63] width 5 height 9
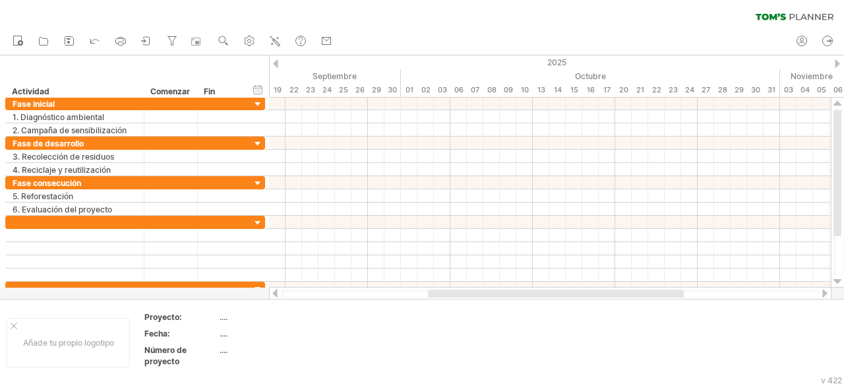
click at [275, 65] on div at bounding box center [275, 63] width 5 height 9
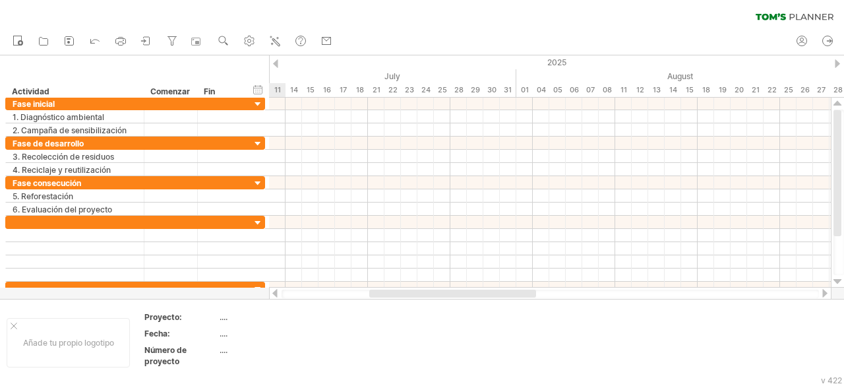
click at [275, 65] on div at bounding box center [275, 63] width 5 height 9
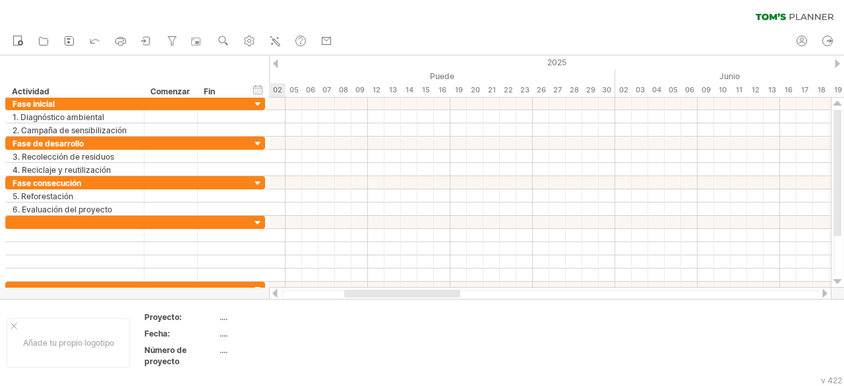
click at [275, 65] on div at bounding box center [275, 63] width 5 height 9
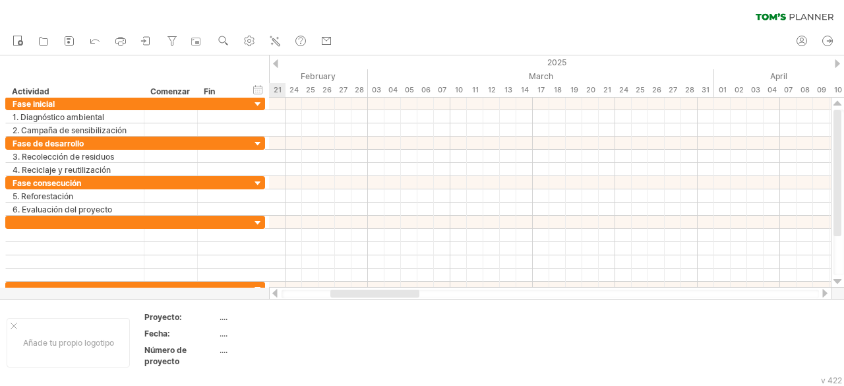
click at [275, 65] on div at bounding box center [275, 63] width 5 height 9
click at [276, 65] on div at bounding box center [275, 63] width 5 height 9
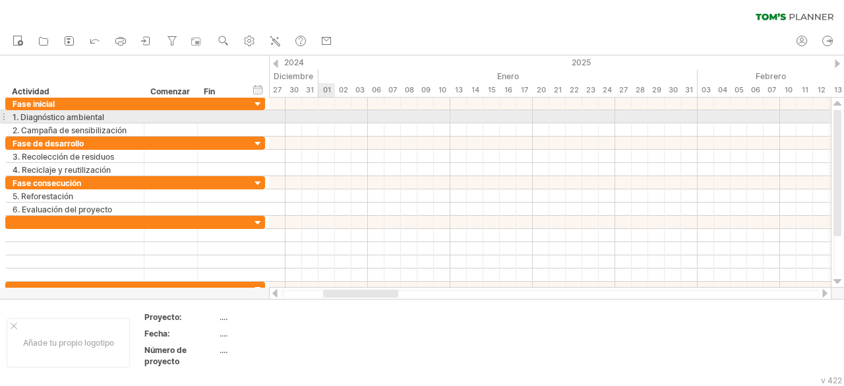
click at [324, 115] on div at bounding box center [550, 116] width 562 height 13
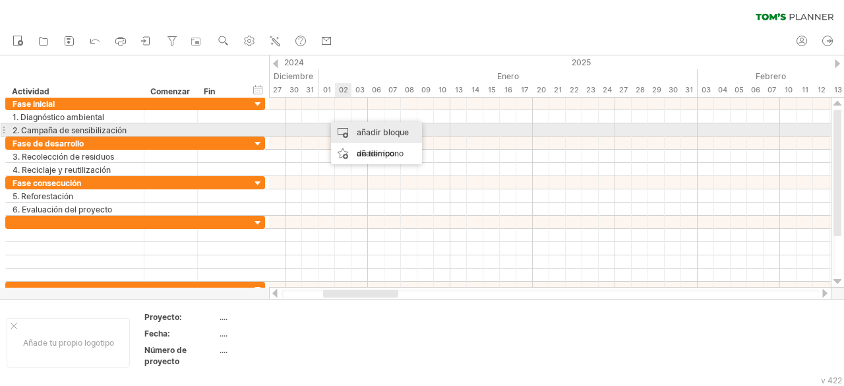
click at [361, 131] on font "añadir bloque de tiempo" at bounding box center [383, 142] width 52 height 31
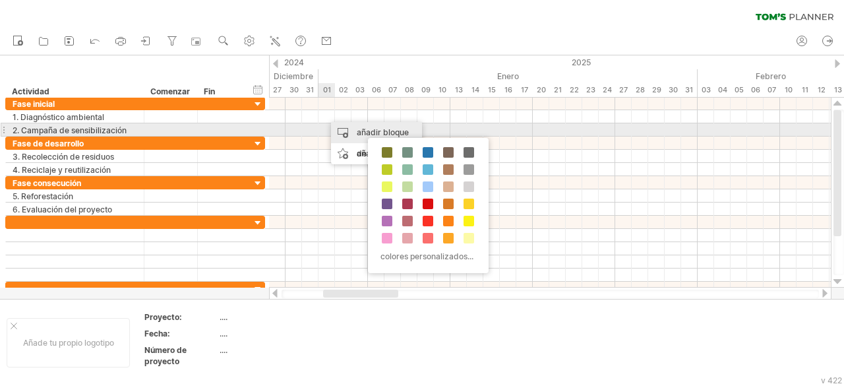
click at [344, 131] on div "añadir bloque de tiempo" at bounding box center [376, 143] width 91 height 42
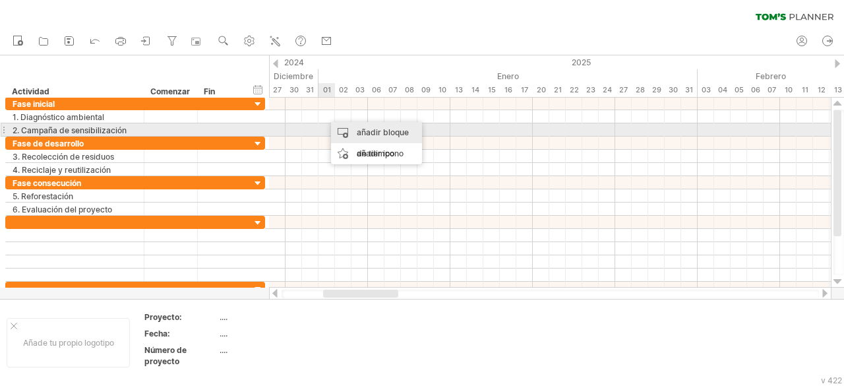
click at [351, 132] on div "añadir bloque de tiempo" at bounding box center [376, 143] width 91 height 42
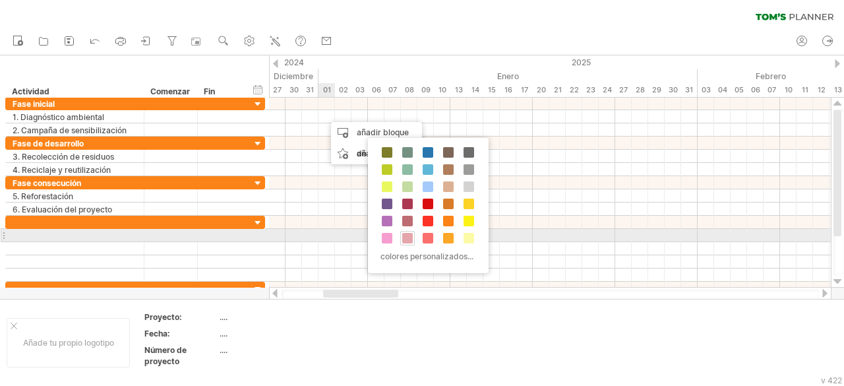
click at [405, 234] on span at bounding box center [407, 238] width 11 height 11
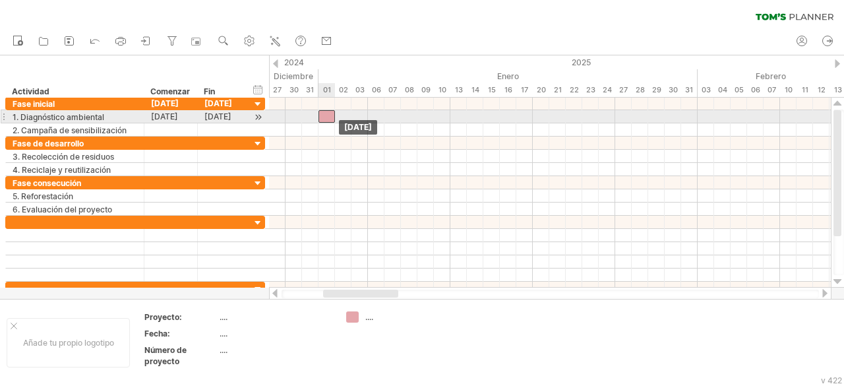
drag, startPoint x: 332, startPoint y: 115, endPoint x: 324, endPoint y: 117, distance: 8.0
click at [324, 117] on div at bounding box center [327, 116] width 16 height 13
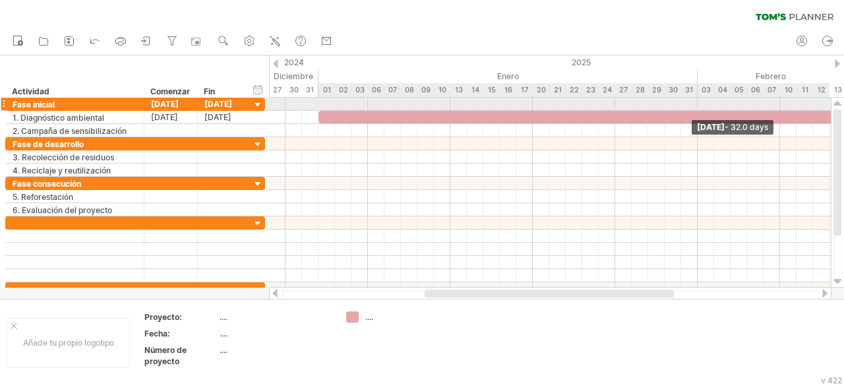
drag, startPoint x: 334, startPoint y: 115, endPoint x: 843, endPoint y: 109, distance: 509.8
click at [843, 109] on div "Intentando acceder a [DOMAIN_NAME] Conectado de nuevo... 0% borrar filtro" at bounding box center [422, 193] width 844 height 386
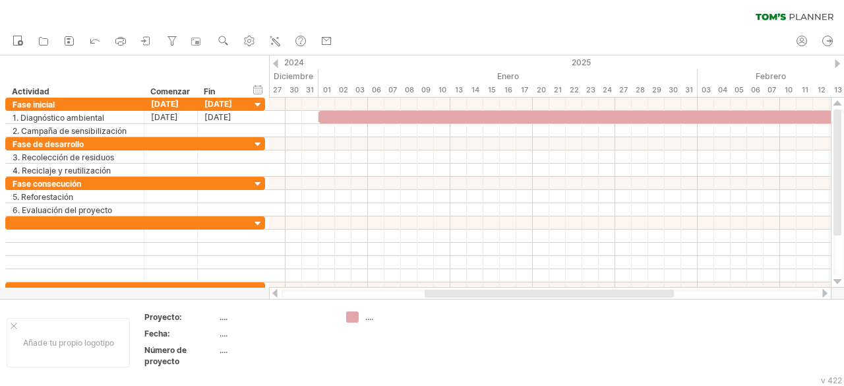
click at [825, 293] on div at bounding box center [825, 293] width 11 height 9
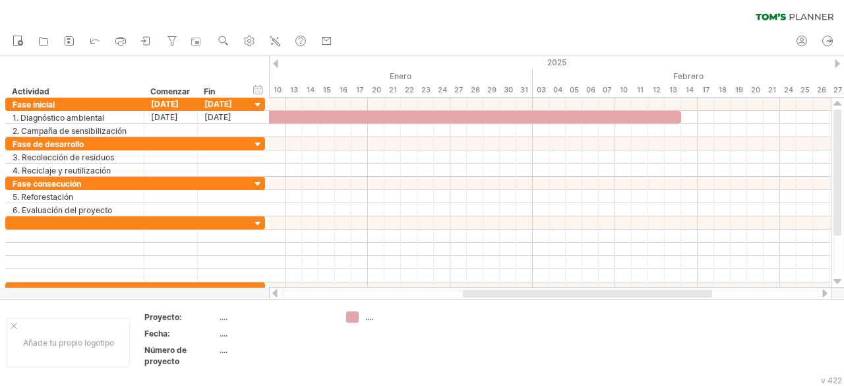
click at [825, 293] on div at bounding box center [825, 293] width 11 height 9
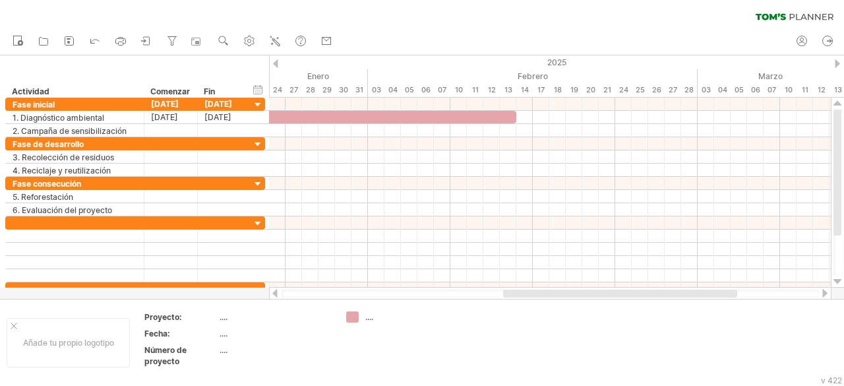
click at [825, 293] on div at bounding box center [825, 293] width 11 height 9
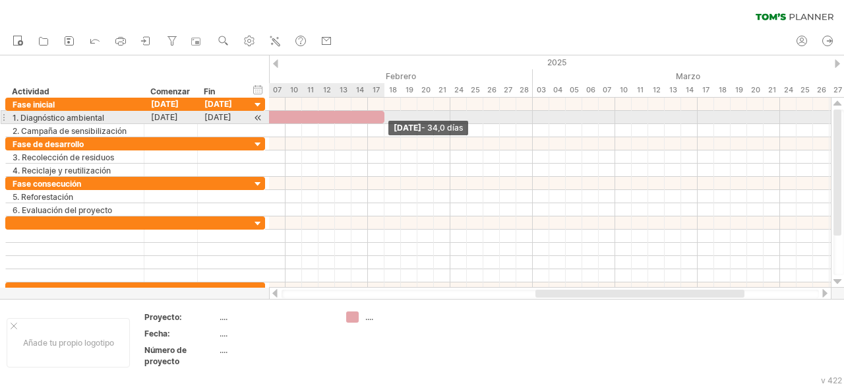
drag, startPoint x: 352, startPoint y: 117, endPoint x: 384, endPoint y: 115, distance: 31.7
click at [384, 115] on span at bounding box center [384, 117] width 5 height 13
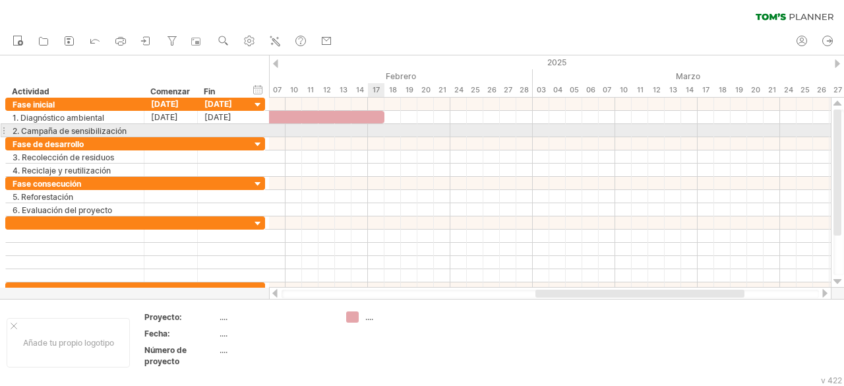
click at [379, 131] on div at bounding box center [550, 130] width 562 height 13
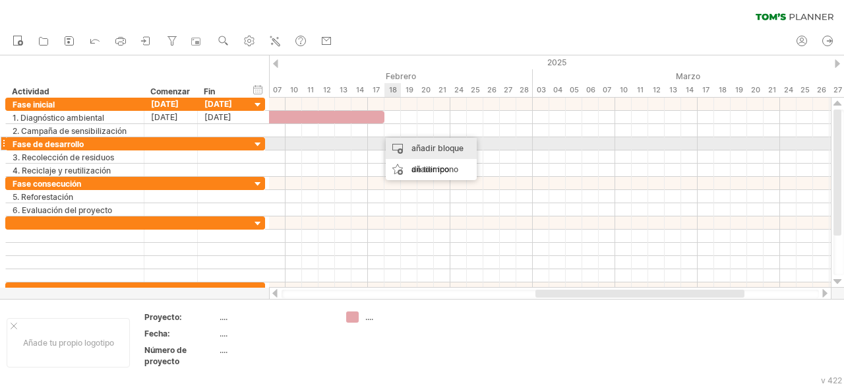
click at [417, 146] on font "añadir bloque de tiempo" at bounding box center [438, 158] width 52 height 31
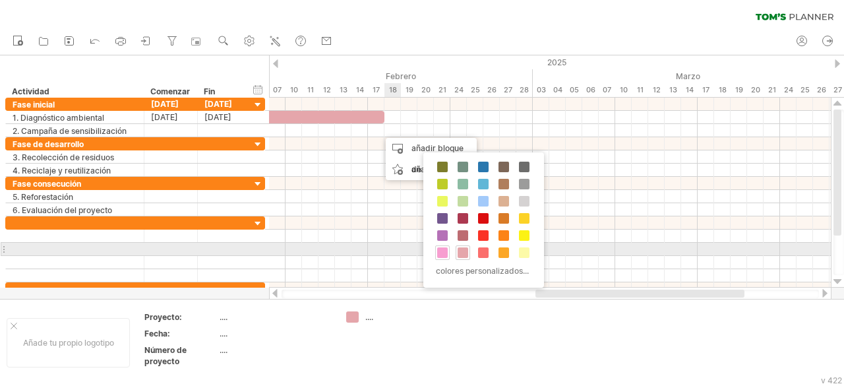
click at [443, 249] on span at bounding box center [442, 252] width 11 height 11
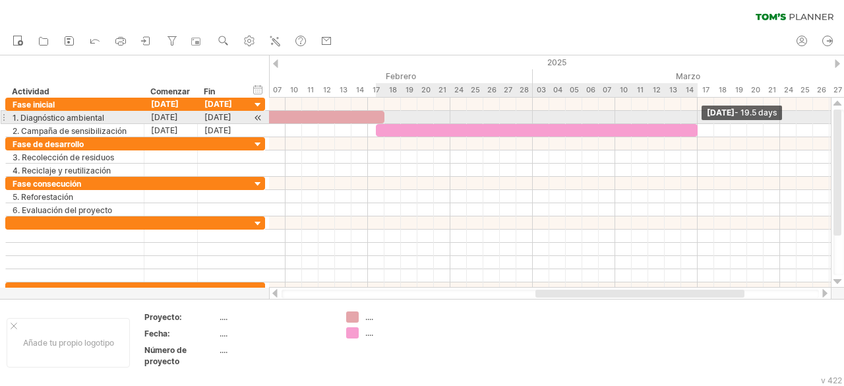
drag, startPoint x: 392, startPoint y: 128, endPoint x: 697, endPoint y: 119, distance: 305.5
click at [697, 119] on div "[DATE] - 19.5 days [DATE]" at bounding box center [550, 193] width 562 height 190
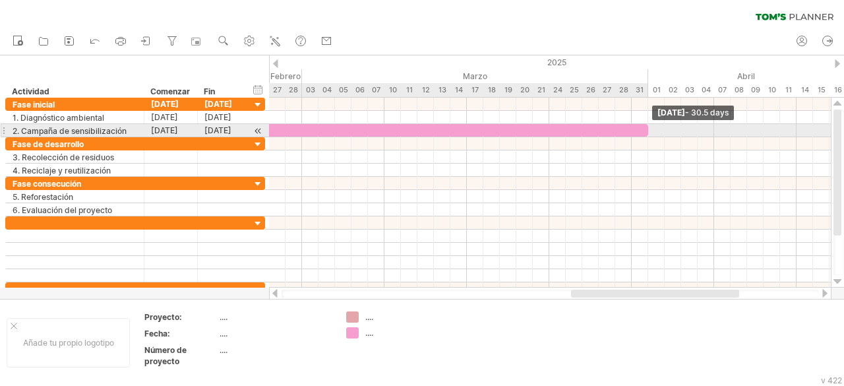
drag, startPoint x: 695, startPoint y: 133, endPoint x: 644, endPoint y: 127, distance: 51.8
click at [644, 127] on div at bounding box center [396, 130] width 503 height 13
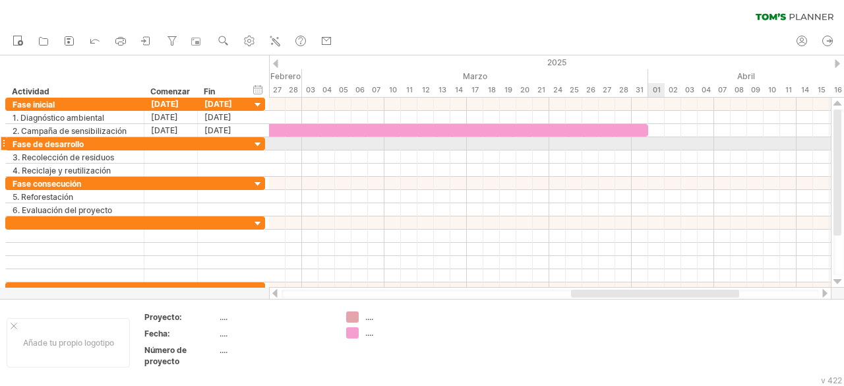
click at [656, 142] on div at bounding box center [550, 143] width 562 height 13
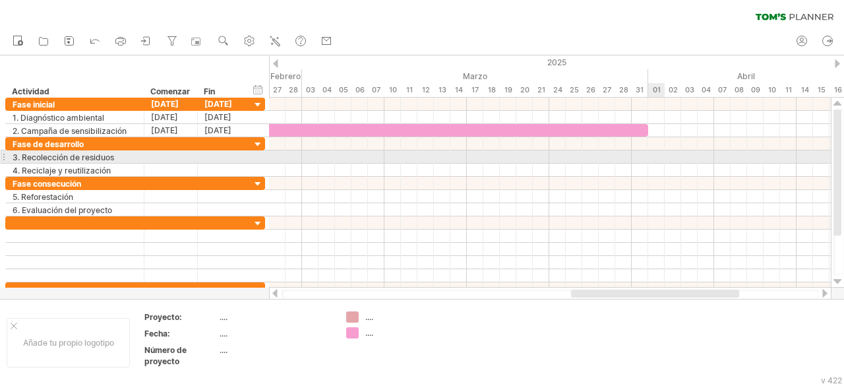
click at [656, 156] on div at bounding box center [550, 156] width 562 height 13
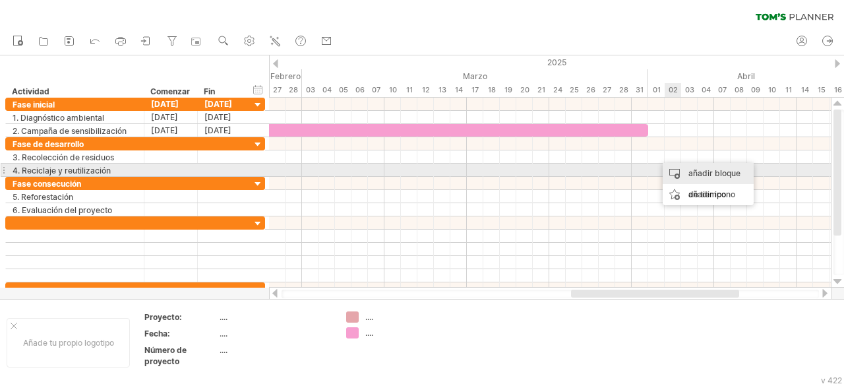
click at [697, 172] on font "añadir bloque de tiempo" at bounding box center [715, 183] width 52 height 31
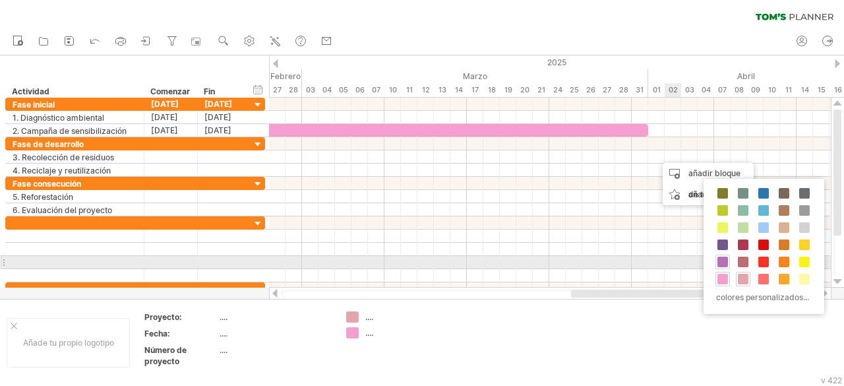
click at [724, 261] on span at bounding box center [723, 262] width 11 height 11
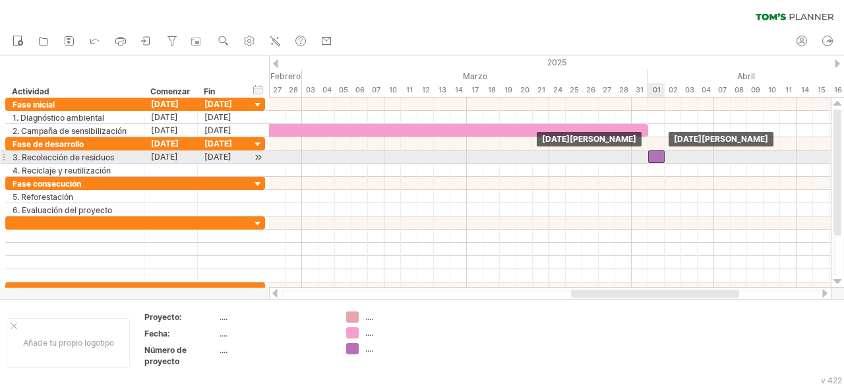
drag, startPoint x: 665, startPoint y: 154, endPoint x: 658, endPoint y: 156, distance: 7.4
click at [658, 156] on div at bounding box center [656, 156] width 16 height 13
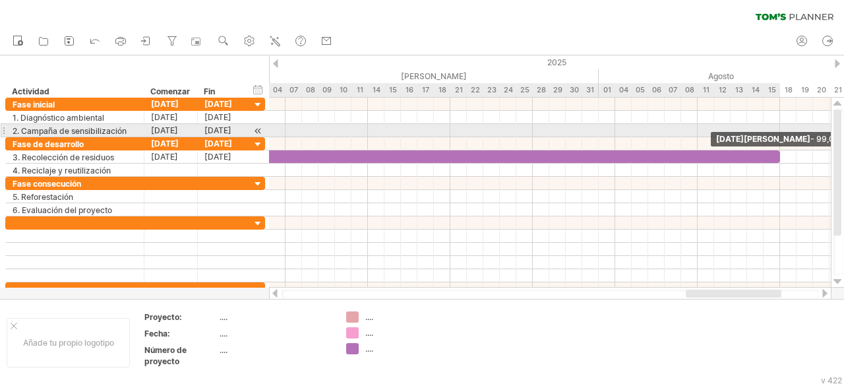
drag, startPoint x: 665, startPoint y: 157, endPoint x: 781, endPoint y: 131, distance: 118.9
click at [781, 131] on div "[DATE][PERSON_NAME] - 99,0 días [DATE][PERSON_NAME]" at bounding box center [550, 193] width 562 height 190
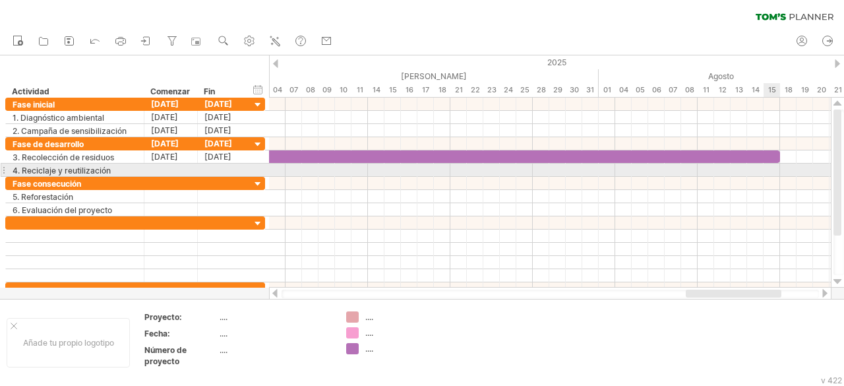
click at [777, 171] on div at bounding box center [550, 170] width 562 height 13
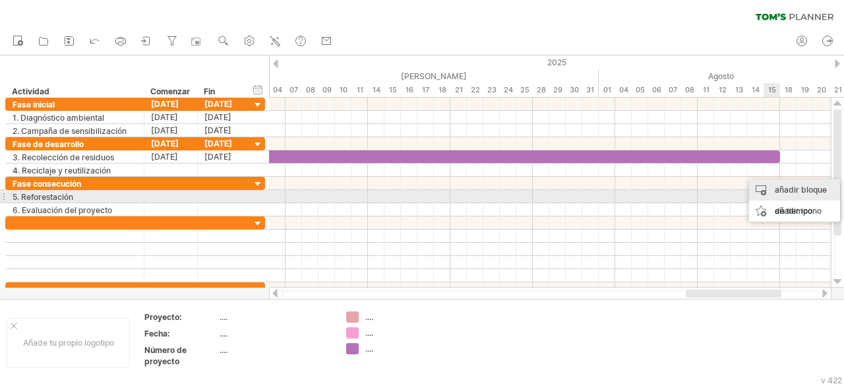
click at [796, 192] on font "añadir bloque de tiempo" at bounding box center [801, 200] width 52 height 31
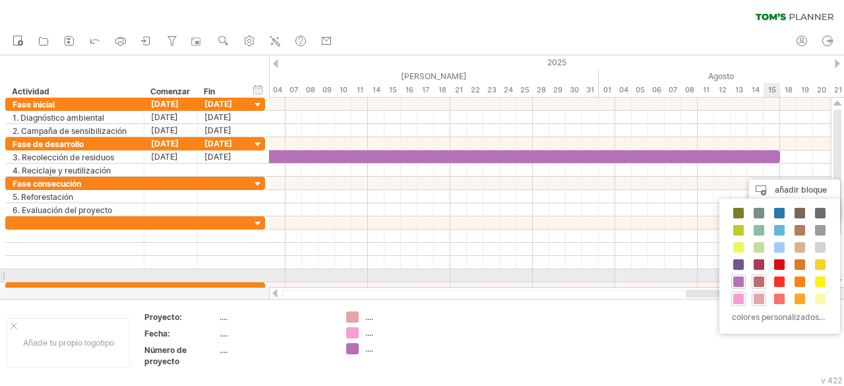
click at [760, 279] on span at bounding box center [759, 281] width 11 height 11
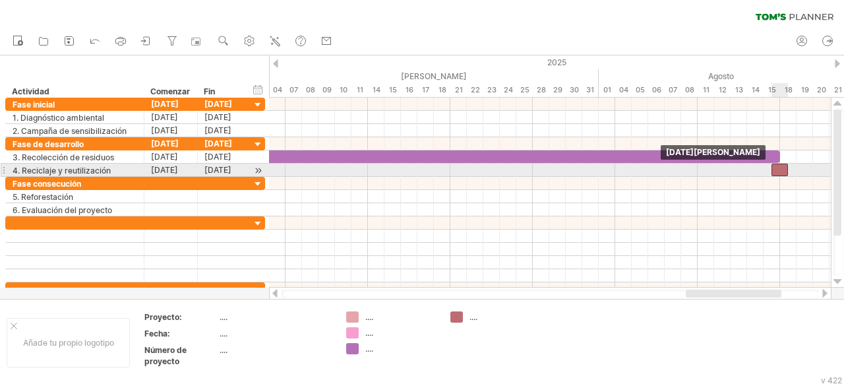
click at [785, 169] on div at bounding box center [780, 170] width 16 height 13
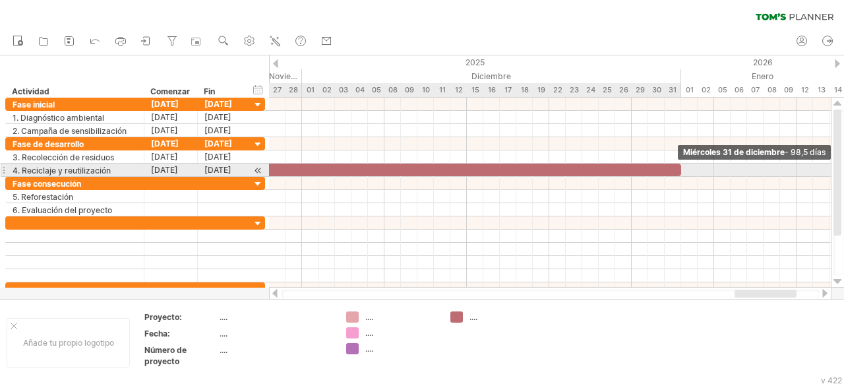
drag, startPoint x: 786, startPoint y: 168, endPoint x: 679, endPoint y: 165, distance: 106.9
click at [679, 165] on span at bounding box center [681, 170] width 5 height 13
drag, startPoint x: 679, startPoint y: 168, endPoint x: 663, endPoint y: 167, distance: 15.9
click at [663, 167] on span at bounding box center [664, 170] width 5 height 13
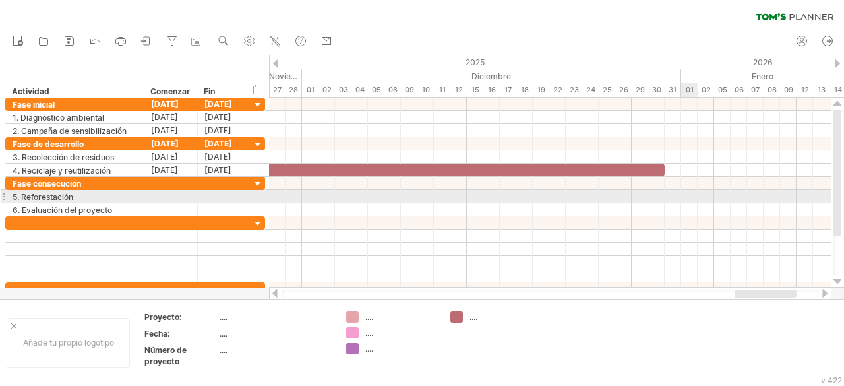
click at [692, 197] on div at bounding box center [550, 196] width 562 height 13
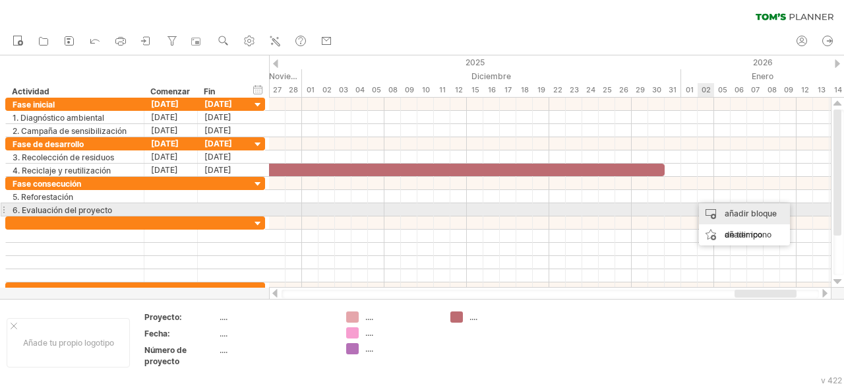
click at [725, 213] on font "añadir bloque de tiempo" at bounding box center [751, 223] width 52 height 31
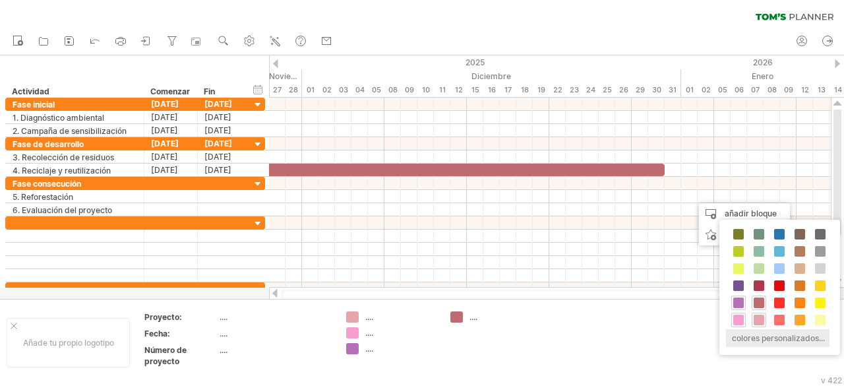
click at [783, 335] on font "colores personalizados..." at bounding box center [778, 338] width 93 height 10
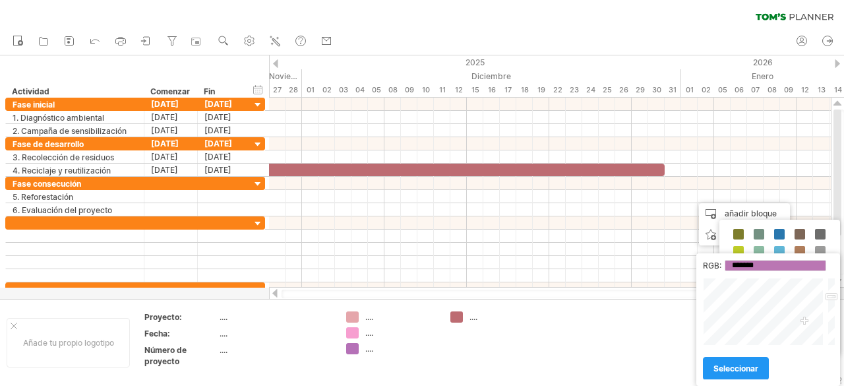
drag, startPoint x: 774, startPoint y: 309, endPoint x: 805, endPoint y: 321, distance: 32.3
click at [805, 321] on div at bounding box center [764, 312] width 123 height 68
type input "*******"
drag, startPoint x: 805, startPoint y: 321, endPoint x: 799, endPoint y: 328, distance: 9.9
click at [799, 328] on div at bounding box center [764, 312] width 123 height 68
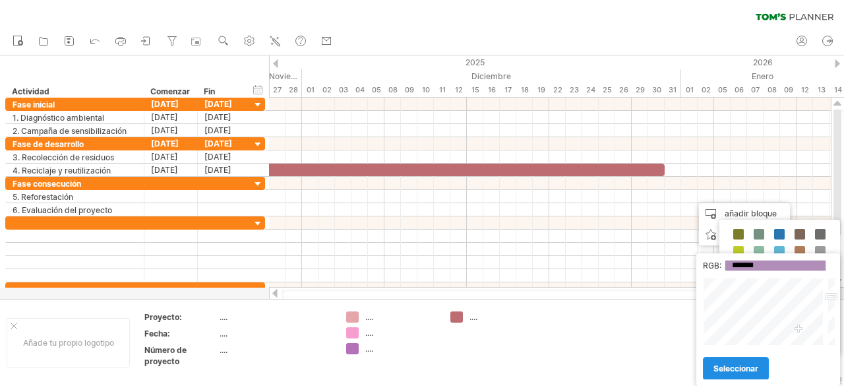
click at [748, 367] on font "seleccionar" at bounding box center [736, 368] width 45 height 10
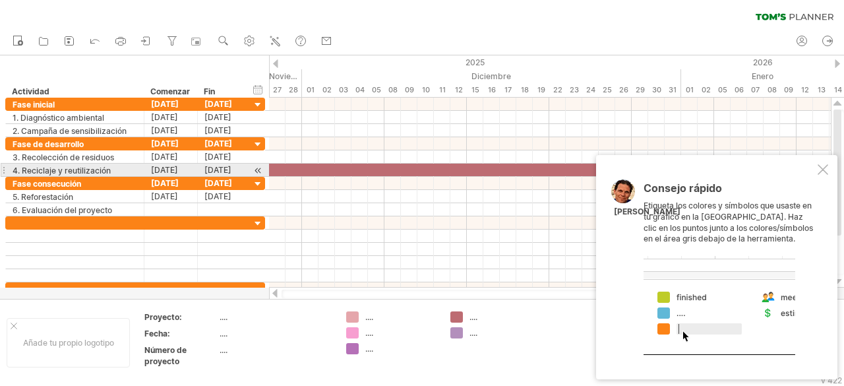
click at [824, 166] on div at bounding box center [823, 169] width 11 height 11
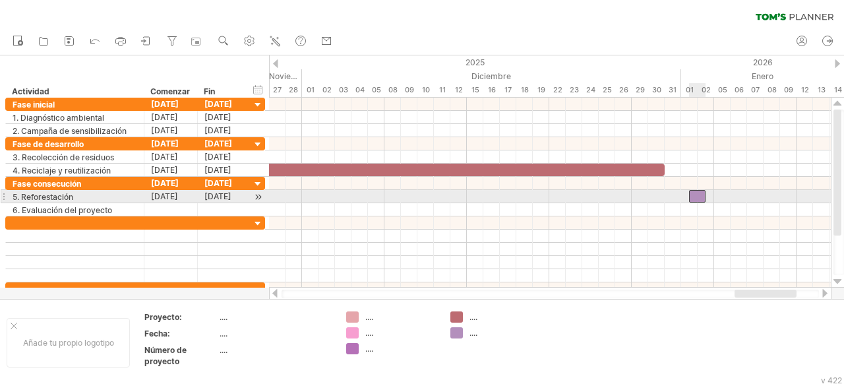
click at [702, 195] on div at bounding box center [697, 196] width 16 height 13
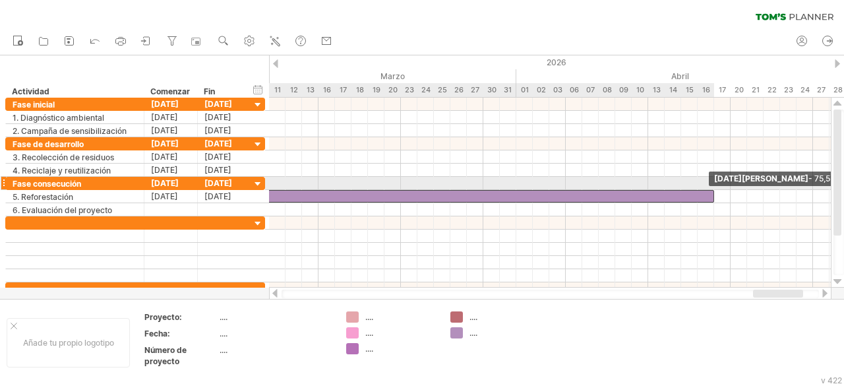
drag, startPoint x: 707, startPoint y: 195, endPoint x: 716, endPoint y: 186, distance: 12.6
click at [716, 186] on div "[DATE][PERSON_NAME] - 75,5 días [DATE]" at bounding box center [550, 193] width 562 height 190
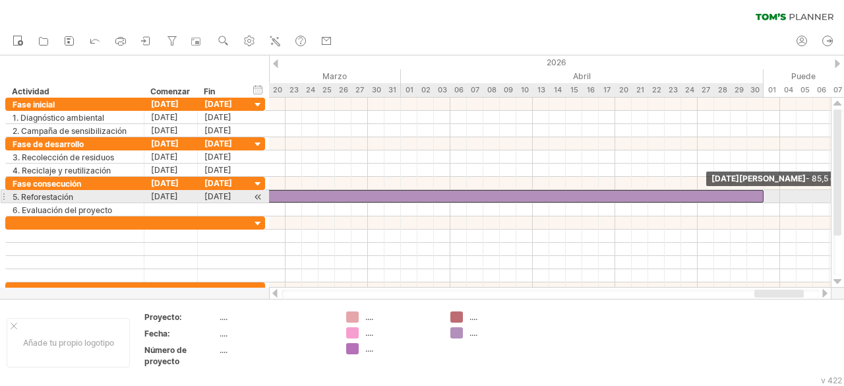
drag, startPoint x: 715, startPoint y: 192, endPoint x: 761, endPoint y: 191, distance: 46.2
click at [761, 191] on span at bounding box center [763, 196] width 5 height 13
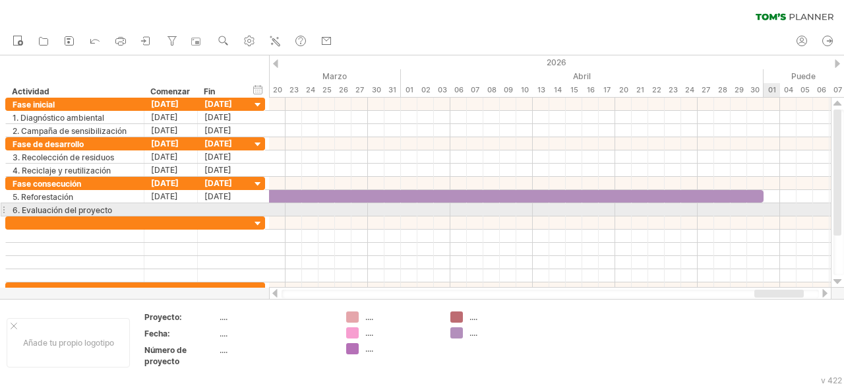
click at [769, 208] on div at bounding box center [550, 209] width 562 height 13
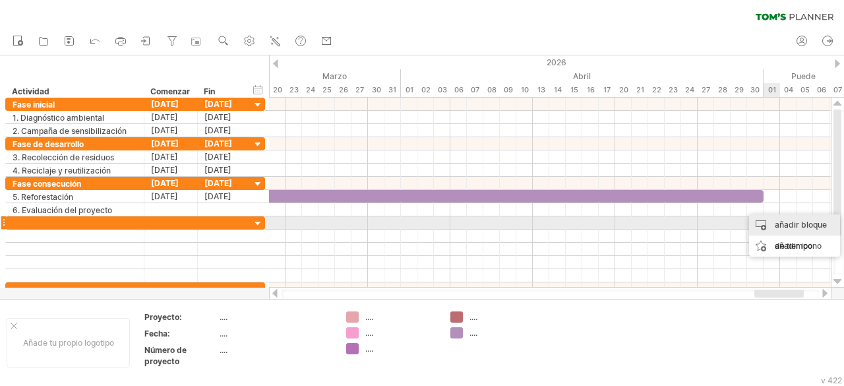
click at [791, 229] on font "añadir bloque de tiempo" at bounding box center [801, 235] width 52 height 31
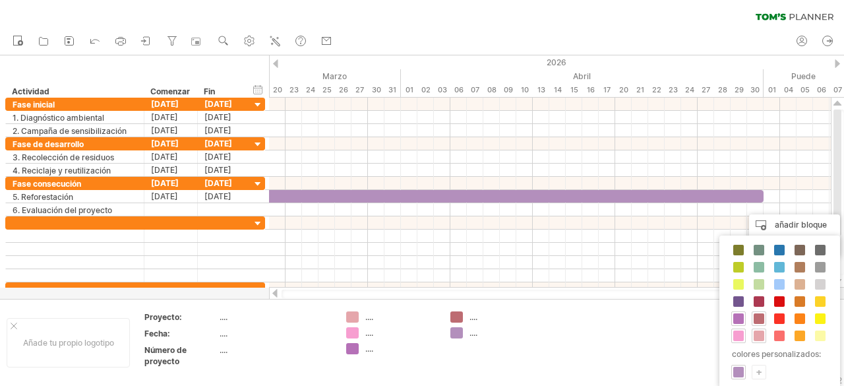
click at [758, 369] on font "+" at bounding box center [759, 371] width 7 height 13
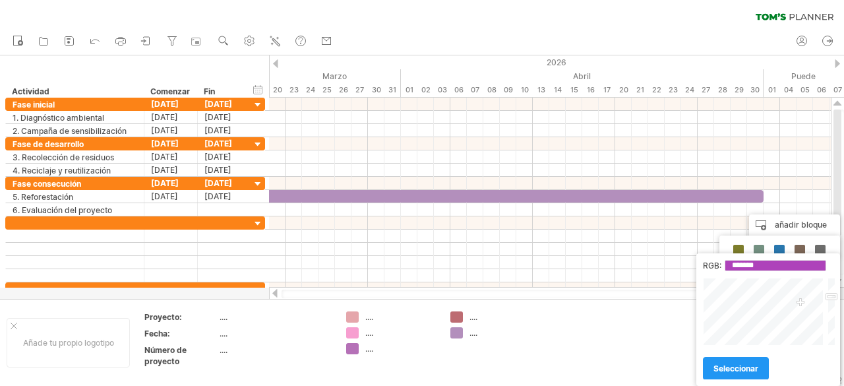
drag, startPoint x: 772, startPoint y: 309, endPoint x: 801, endPoint y: 302, distance: 29.8
click at [801, 302] on div at bounding box center [764, 312] width 123 height 68
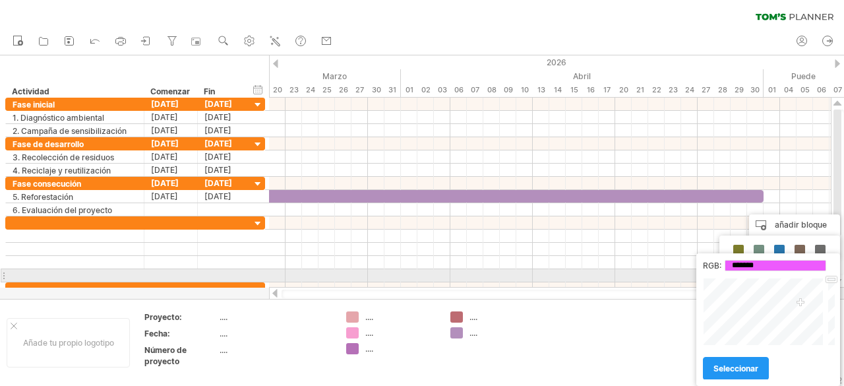
type input "*******"
drag, startPoint x: 832, startPoint y: 295, endPoint x: 830, endPoint y: 280, distance: 14.6
click at [830, 280] on div at bounding box center [831, 312] width 10 height 68
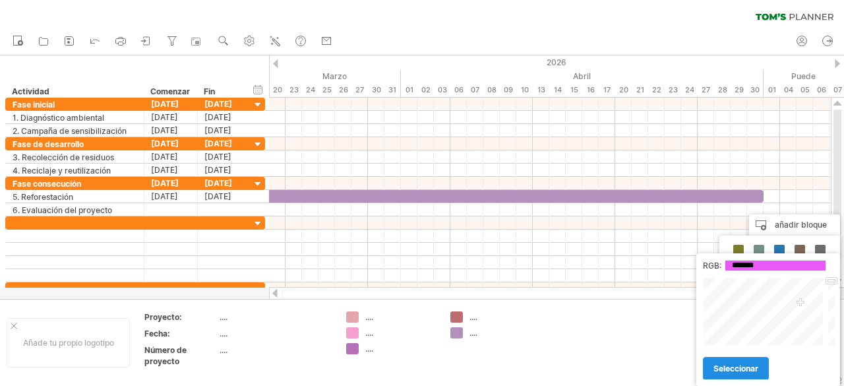
click at [754, 366] on font "seleccionar" at bounding box center [736, 368] width 45 height 10
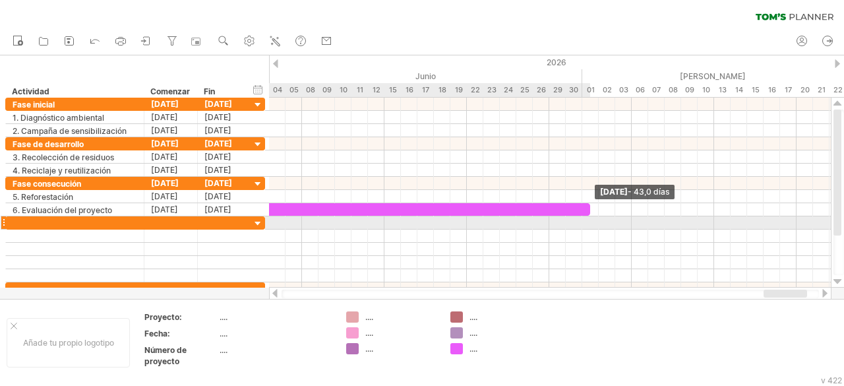
drag, startPoint x: 787, startPoint y: 208, endPoint x: 586, endPoint y: 220, distance: 201.5
click at [586, 220] on div "[DATE] - 43,0 días [DATE]" at bounding box center [550, 193] width 562 height 190
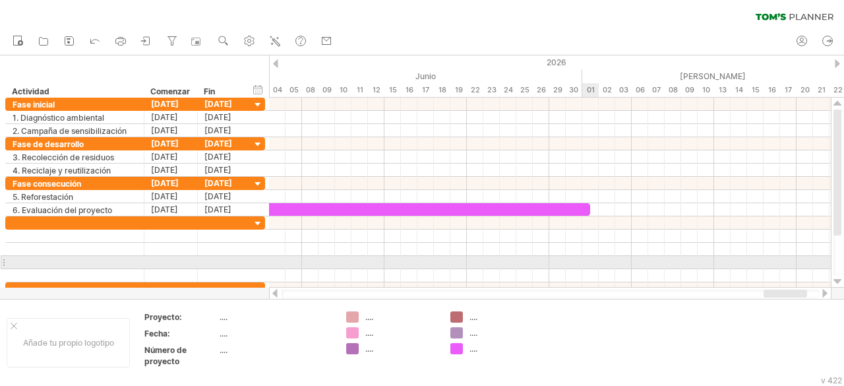
click at [593, 261] on div at bounding box center [550, 262] width 562 height 13
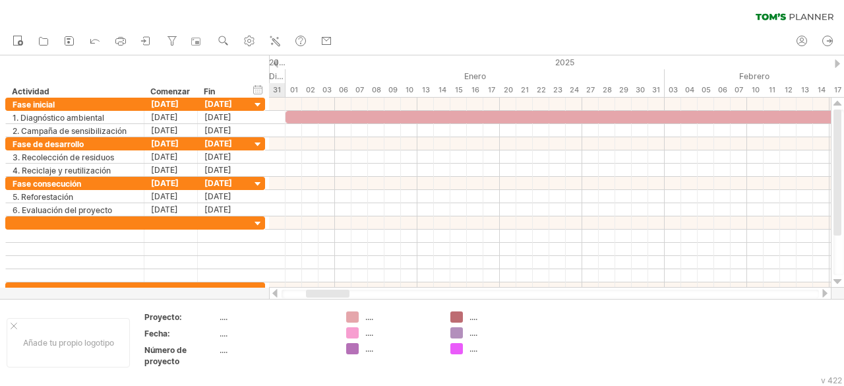
drag, startPoint x: 780, startPoint y: 296, endPoint x: 321, endPoint y: 299, distance: 459.0
click at [321, 299] on div "Intentando acceder a [DOMAIN_NAME] Conectado de nuevo... 0% borrar filtro" at bounding box center [422, 193] width 844 height 386
click at [280, 41] on icon at bounding box center [274, 40] width 13 height 13
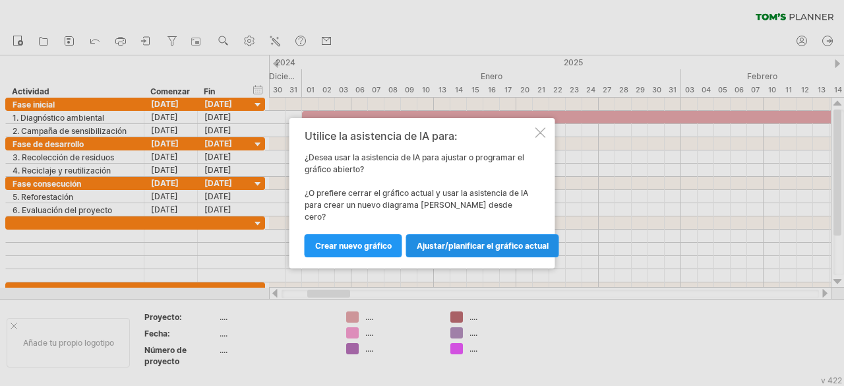
click at [445, 242] on font "Ajustar/planificar el gráfico actual" at bounding box center [483, 246] width 132 height 10
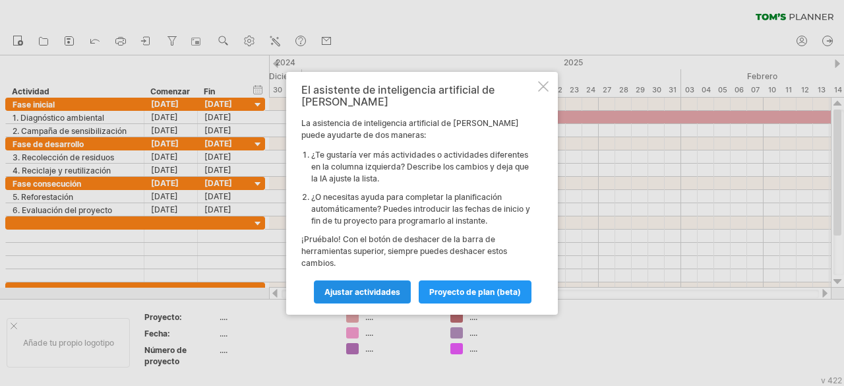
click at [381, 288] on font "Ajustar actividades" at bounding box center [362, 292] width 76 height 10
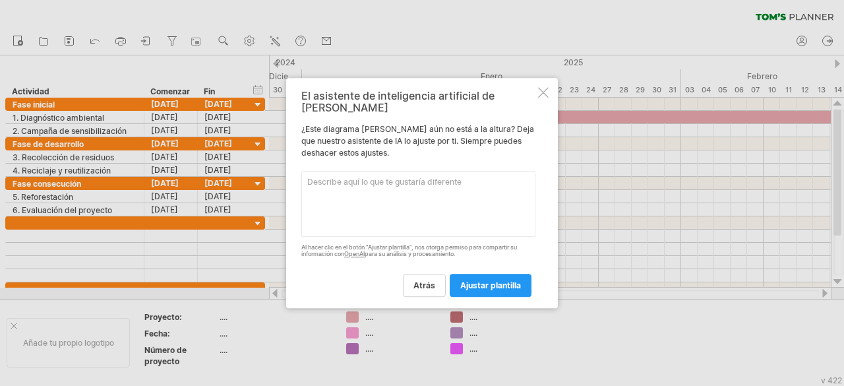
click at [377, 177] on textarea at bounding box center [418, 204] width 234 height 66
type textarea "ajustar para que las [PERSON_NAME] no sean tan extensas"
click at [472, 284] on font "ajustar plantilla" at bounding box center [490, 285] width 61 height 10
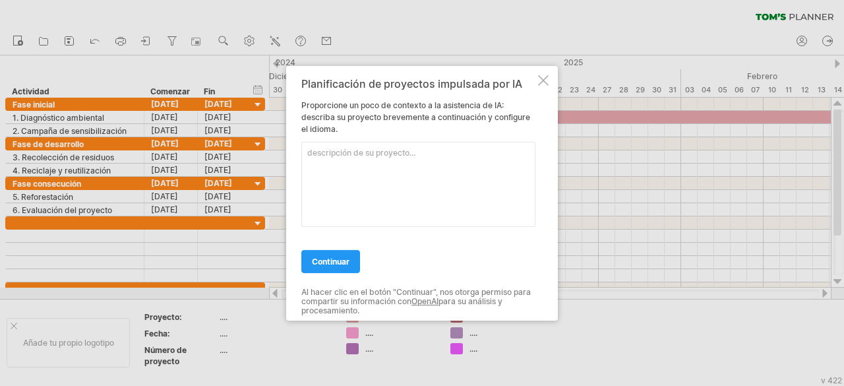
click at [410, 173] on textarea at bounding box center [418, 183] width 234 height 85
type textarea "duracion del proyecto de medio ambiente esta pensado en meses"
click at [340, 259] on font "continuar" at bounding box center [331, 261] width 38 height 10
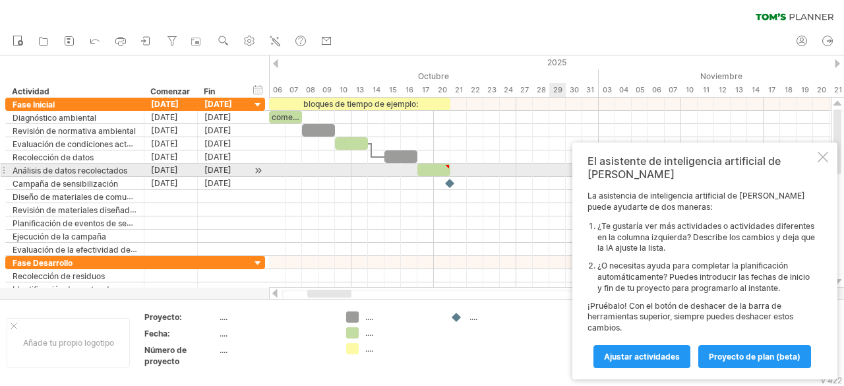
click at [826, 162] on div at bounding box center [823, 157] width 11 height 11
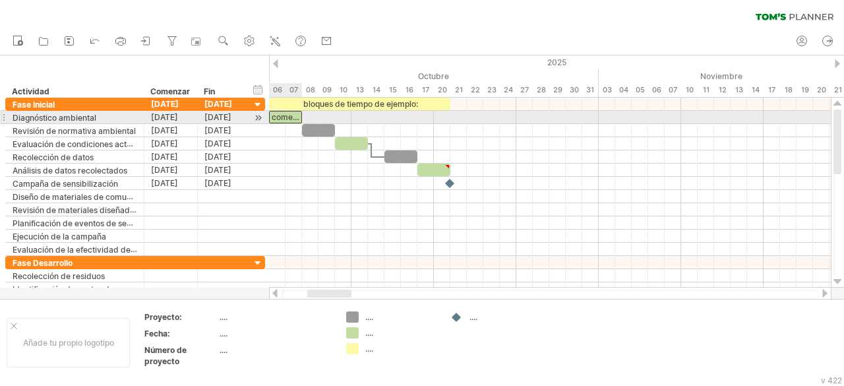
click at [290, 117] on font "comenzar" at bounding box center [291, 117] width 38 height 10
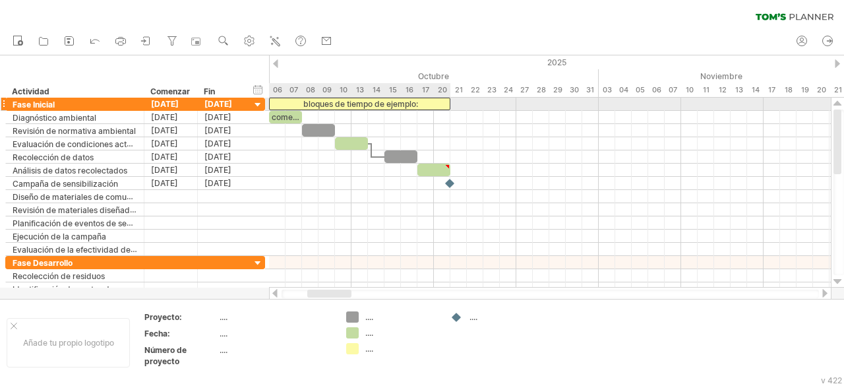
click at [430, 100] on div "bloques de tiempo de ejemplo:" at bounding box center [359, 104] width 181 height 13
click at [430, 100] on div "**********" at bounding box center [359, 104] width 181 height 13
click at [427, 100] on div "**********" at bounding box center [359, 104] width 181 height 13
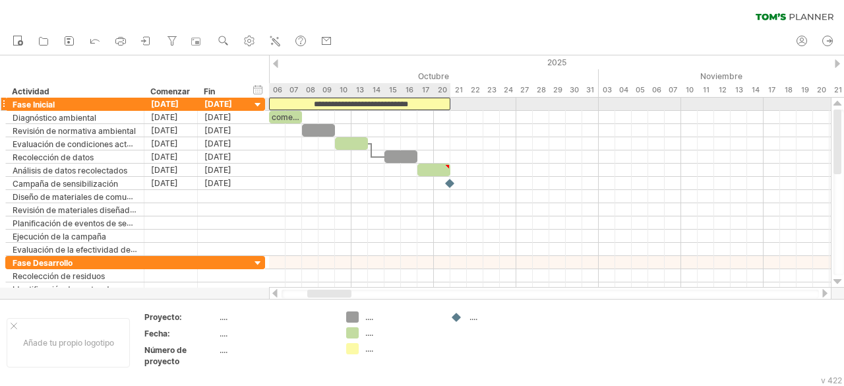
click at [427, 100] on div "**********" at bounding box center [359, 104] width 181 height 13
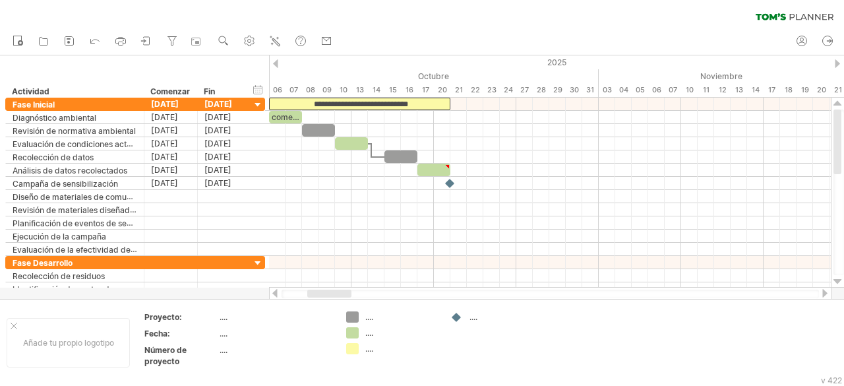
click at [277, 65] on div at bounding box center [275, 63] width 5 height 9
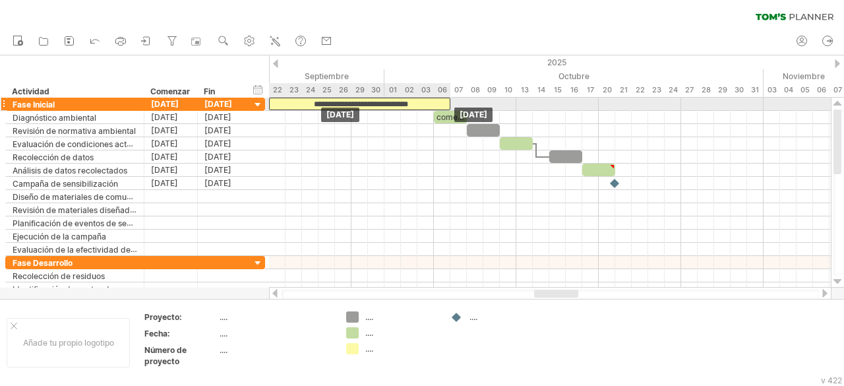
drag, startPoint x: 514, startPoint y: 104, endPoint x: 347, endPoint y: 102, distance: 167.5
click at [347, 102] on font "**********" at bounding box center [361, 104] width 94 height 8
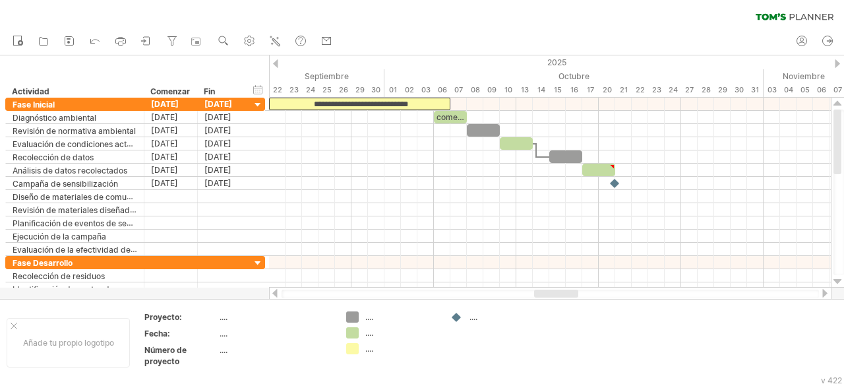
click at [276, 64] on div at bounding box center [275, 63] width 5 height 9
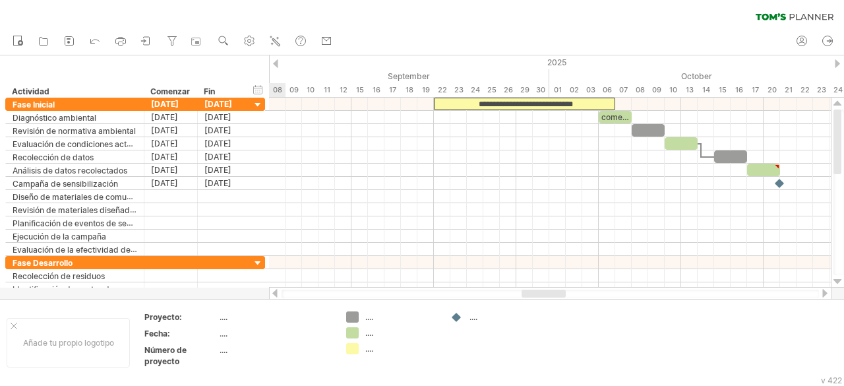
click at [276, 64] on div at bounding box center [275, 63] width 5 height 9
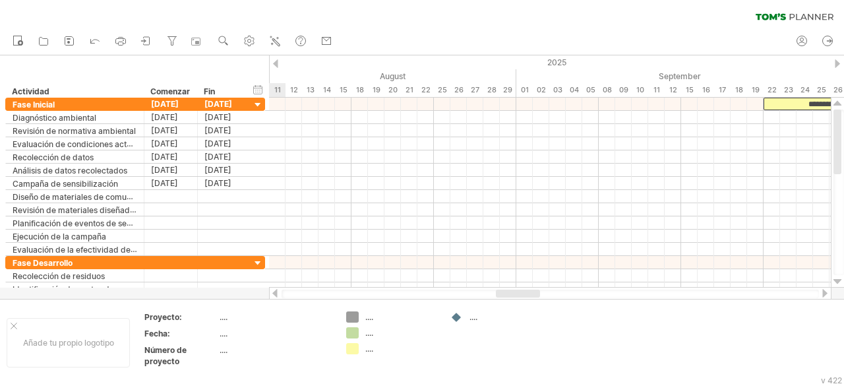
click at [276, 64] on div at bounding box center [275, 63] width 5 height 9
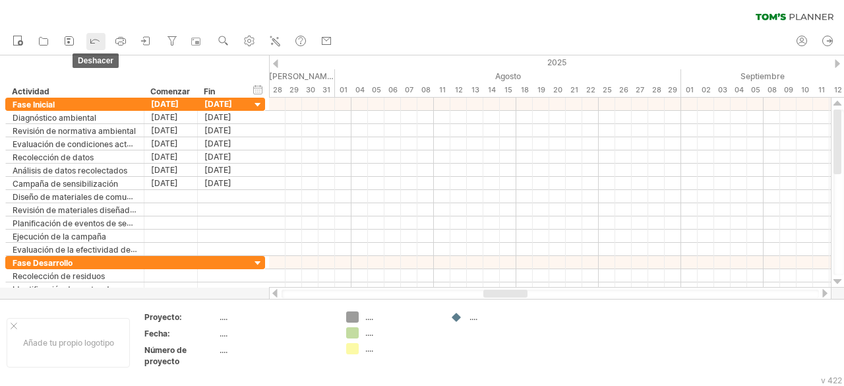
click at [96, 44] on icon at bounding box center [94, 40] width 13 height 13
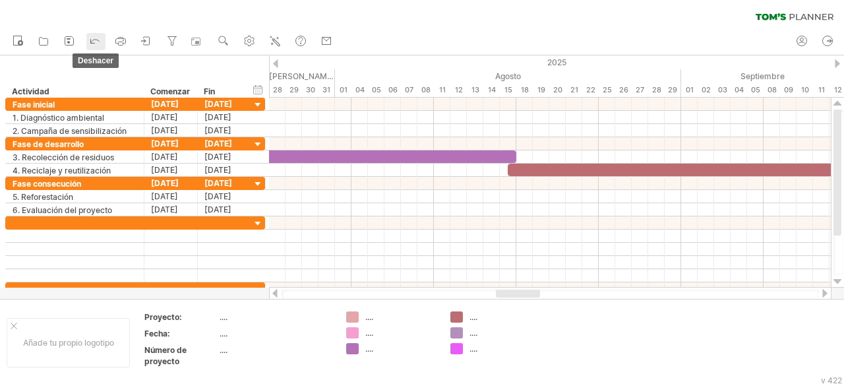
click at [96, 44] on icon at bounding box center [94, 40] width 13 height 13
click at [278, 63] on div "2025" at bounding box center [855, 62] width 2556 height 14
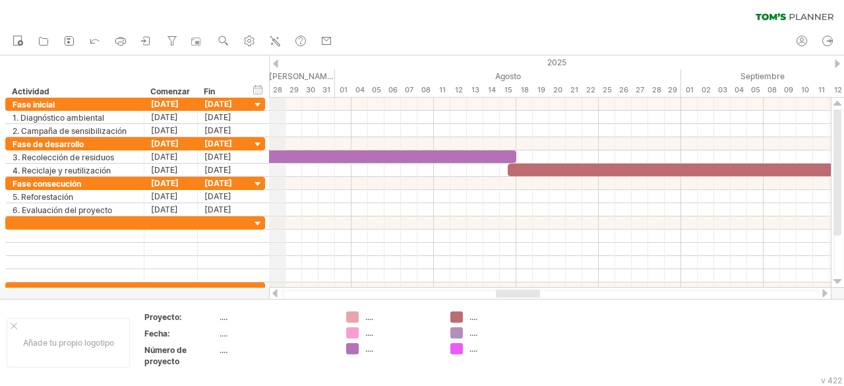
click at [278, 63] on div "2025" at bounding box center [855, 62] width 2556 height 14
drag, startPoint x: 278, startPoint y: 63, endPoint x: 464, endPoint y: 153, distance: 206.5
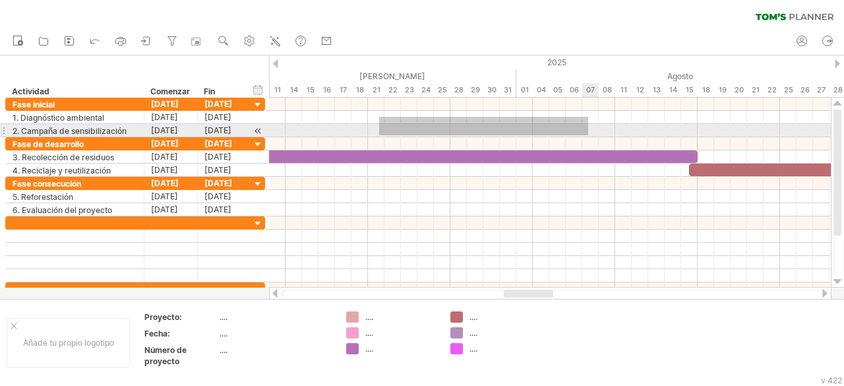
drag, startPoint x: 379, startPoint y: 117, endPoint x: 588, endPoint y: 135, distance: 209.9
click at [588, 135] on div at bounding box center [550, 118] width 562 height 40
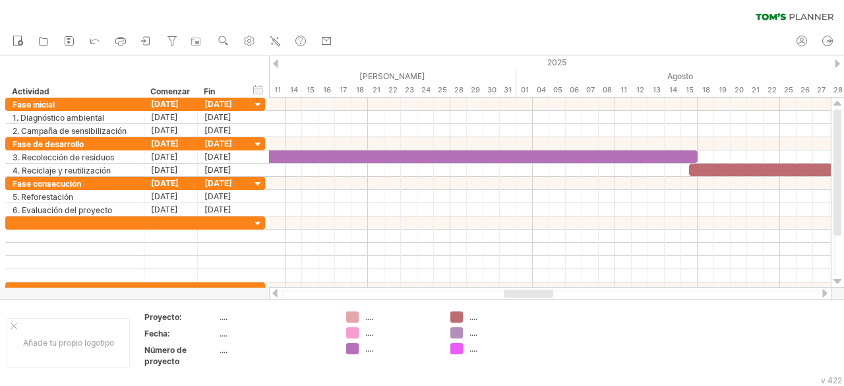
click at [275, 65] on div at bounding box center [275, 63] width 5 height 9
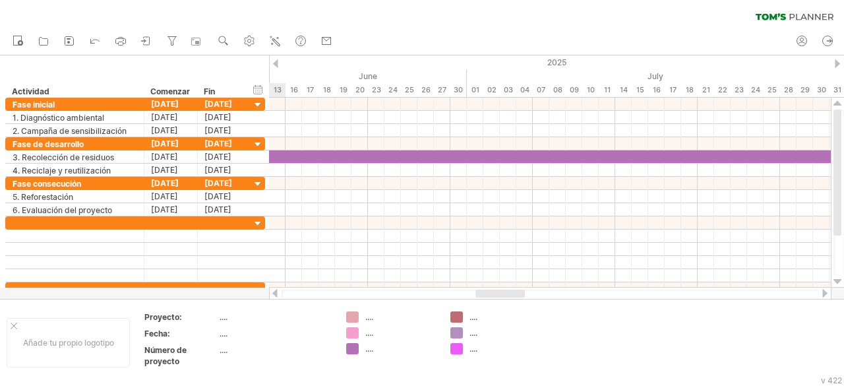
click at [275, 65] on div at bounding box center [275, 63] width 5 height 9
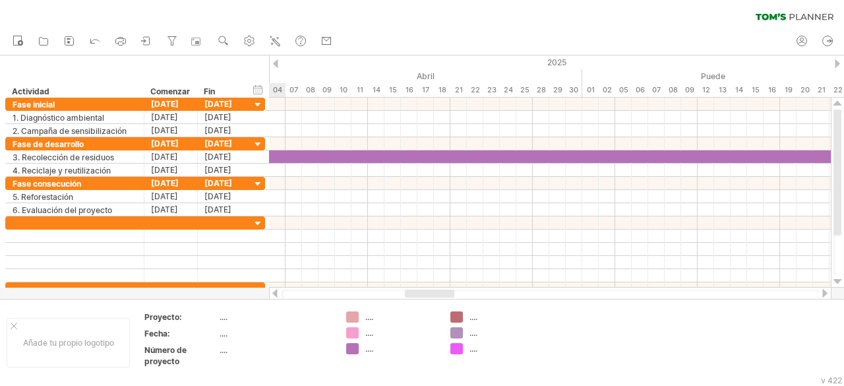
click at [275, 65] on div at bounding box center [275, 63] width 5 height 9
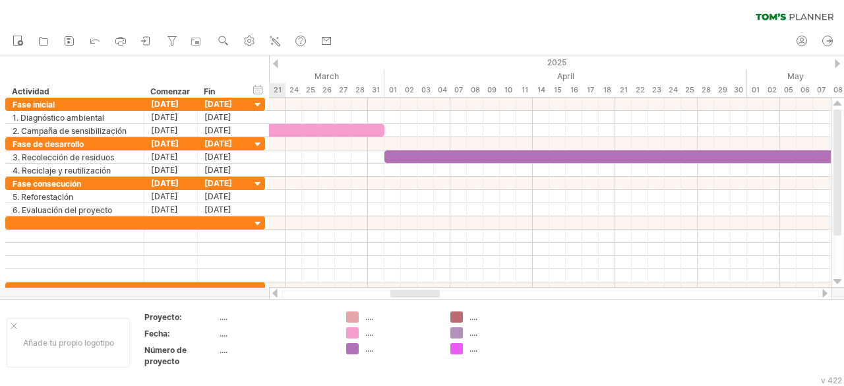
click at [275, 65] on div at bounding box center [275, 63] width 5 height 9
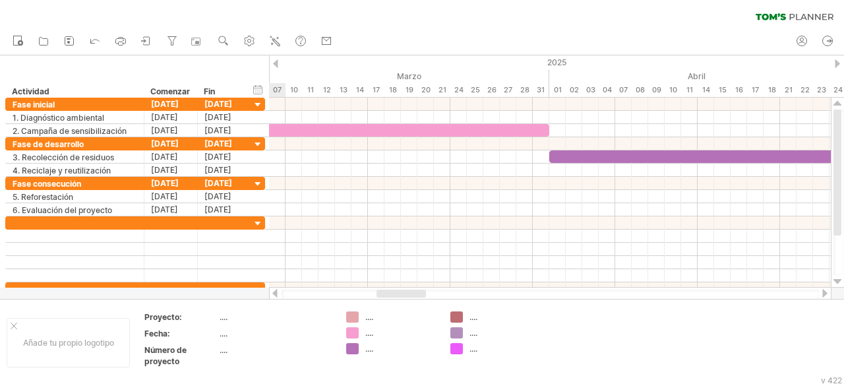
click at [275, 65] on div at bounding box center [275, 63] width 5 height 9
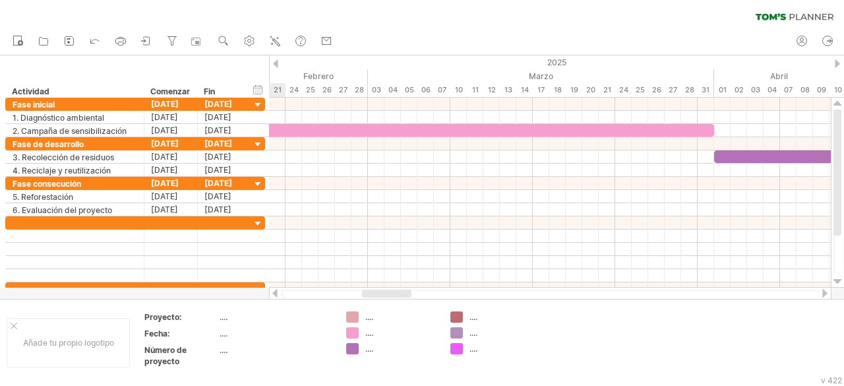
click at [275, 65] on div at bounding box center [275, 63] width 5 height 9
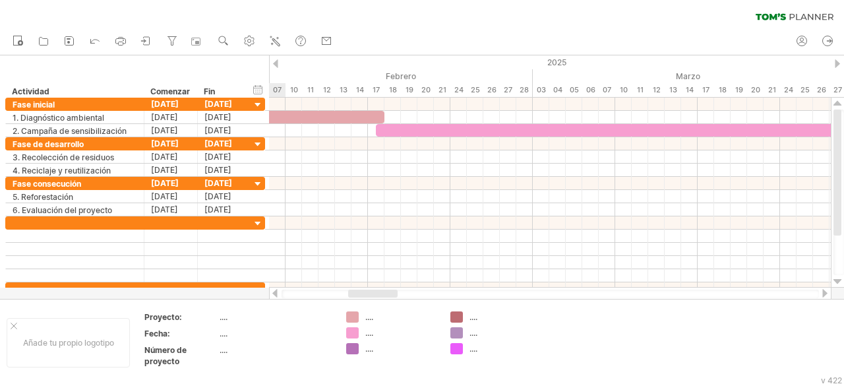
click at [275, 65] on div at bounding box center [275, 63] width 5 height 9
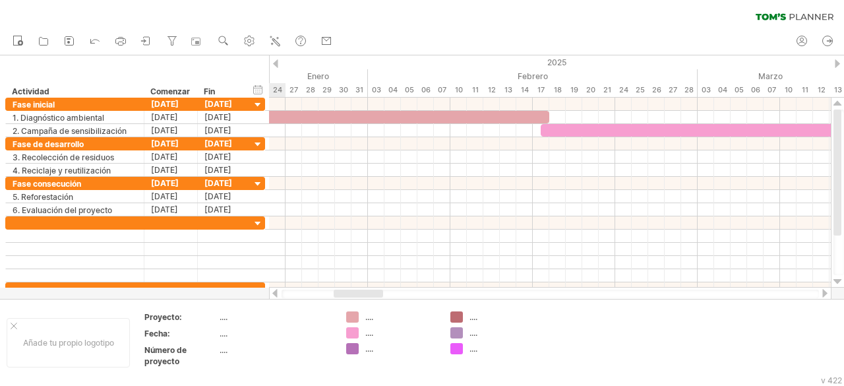
click at [275, 65] on div at bounding box center [275, 63] width 5 height 9
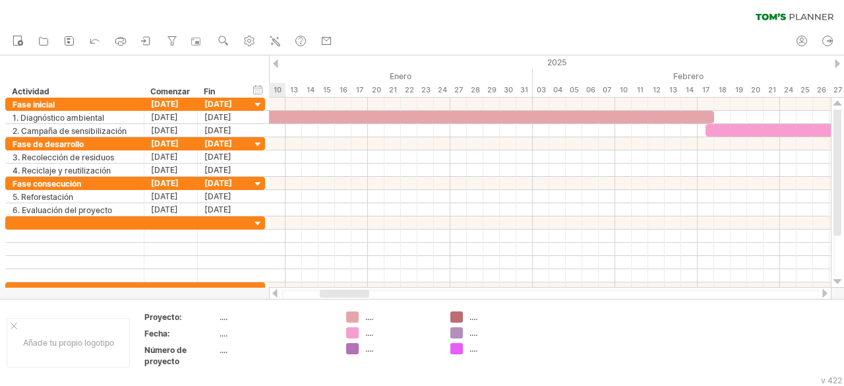
click at [275, 65] on div at bounding box center [275, 63] width 5 height 9
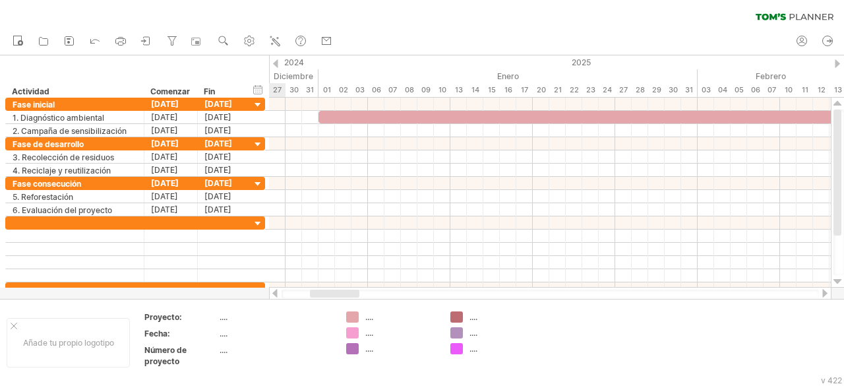
click at [836, 66] on div at bounding box center [837, 63] width 5 height 9
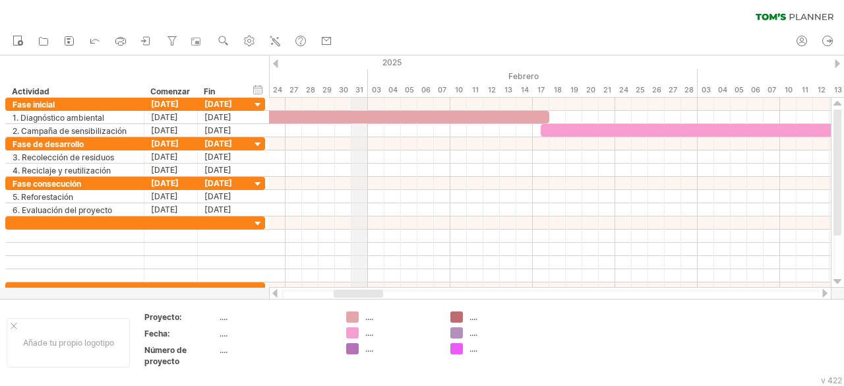
drag, startPoint x: 533, startPoint y: 81, endPoint x: 364, endPoint y: 94, distance: 169.3
drag, startPoint x: 360, startPoint y: 297, endPoint x: 313, endPoint y: 291, distance: 47.2
click at [313, 291] on div at bounding box center [550, 294] width 537 height 9
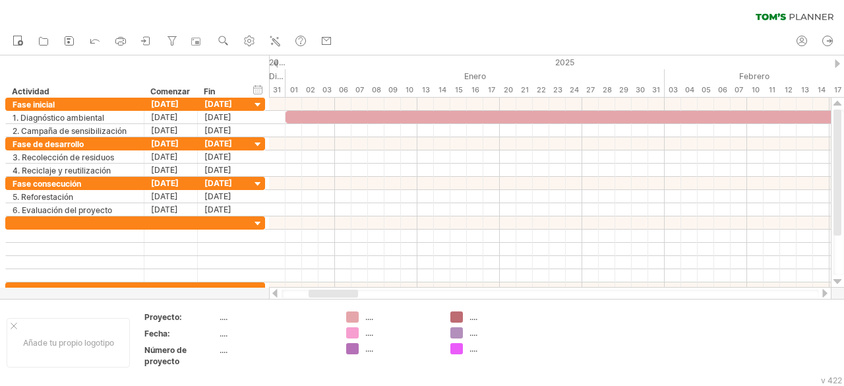
drag, startPoint x: 357, startPoint y: 293, endPoint x: 332, endPoint y: 297, distance: 24.6
click at [332, 297] on div at bounding box center [333, 294] width 49 height 8
click at [175, 44] on icon at bounding box center [172, 40] width 13 height 13
type input "**********"
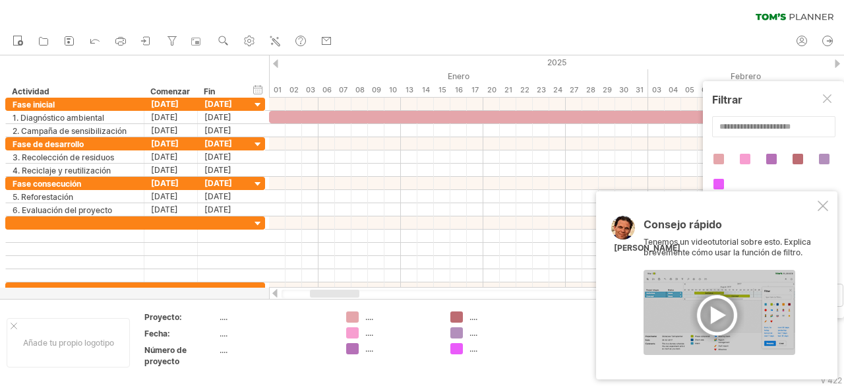
click at [718, 313] on div at bounding box center [720, 312] width 152 height 85
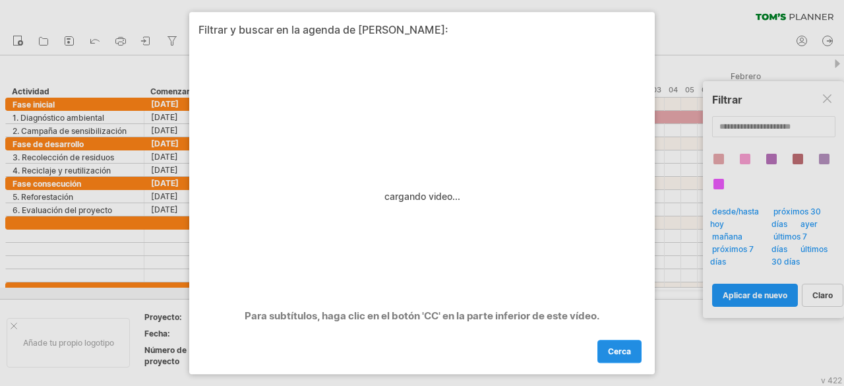
click at [631, 348] on link "cerca" at bounding box center [620, 351] width 44 height 23
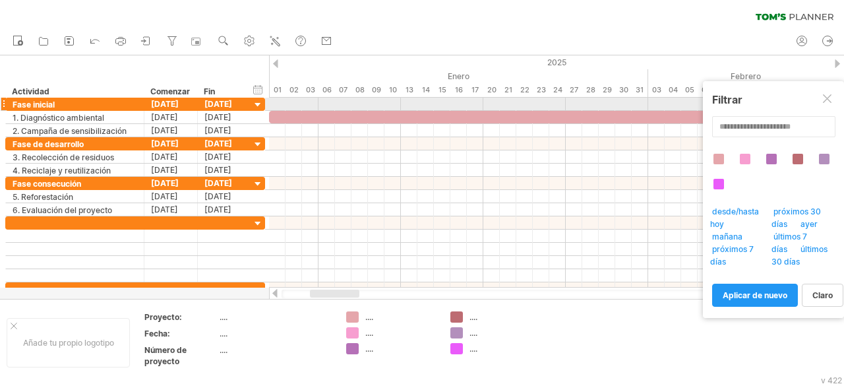
click at [831, 101] on div at bounding box center [828, 99] width 11 height 11
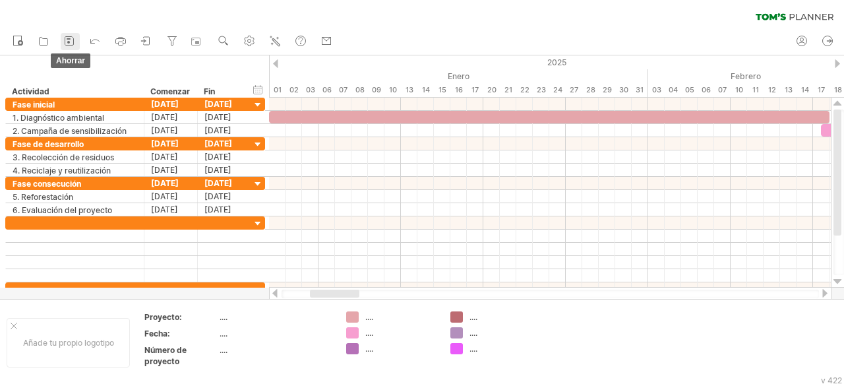
click at [71, 40] on icon at bounding box center [69, 40] width 13 height 13
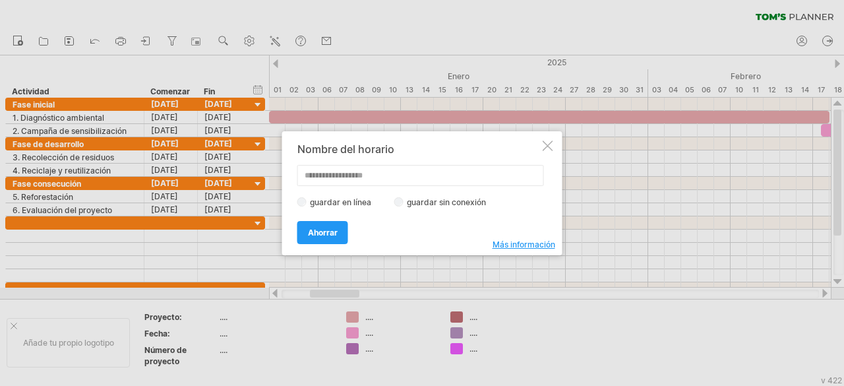
click at [545, 147] on div at bounding box center [548, 145] width 11 height 11
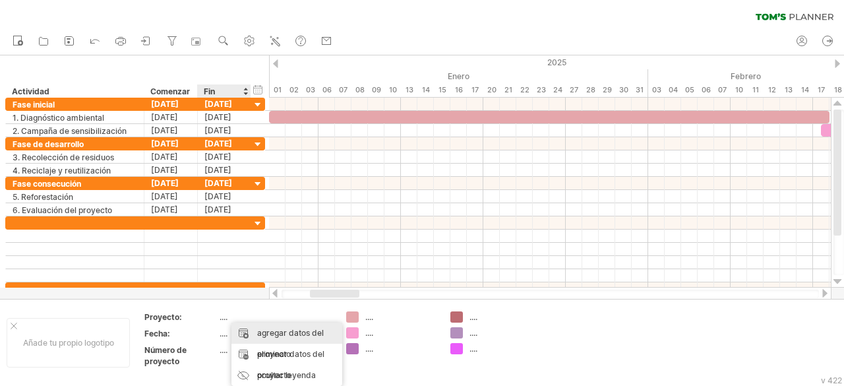
click at [281, 334] on font "agregar datos del proyecto" at bounding box center [290, 343] width 67 height 31
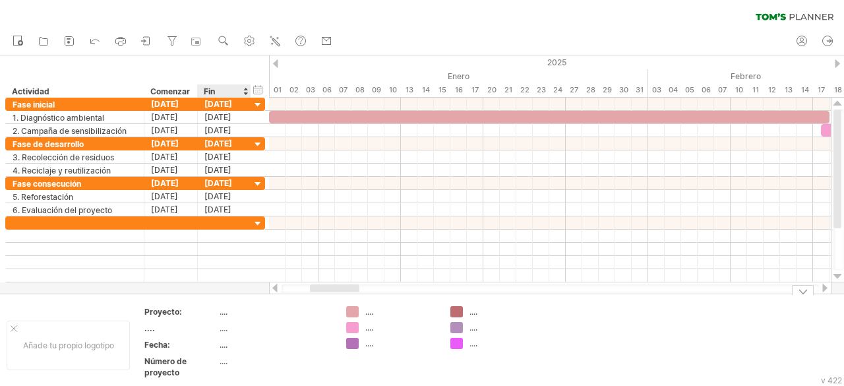
click at [228, 313] on font "...." at bounding box center [224, 312] width 8 height 10
click at [94, 39] on icon at bounding box center [94, 40] width 13 height 13
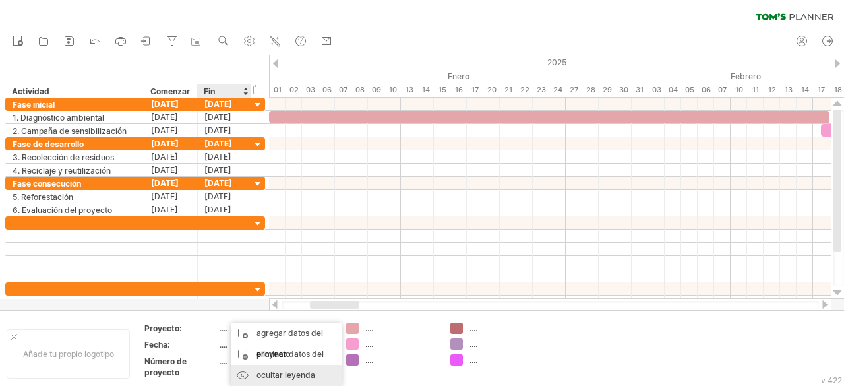
click at [291, 375] on font "ocultar leyenda" at bounding box center [286, 375] width 59 height 10
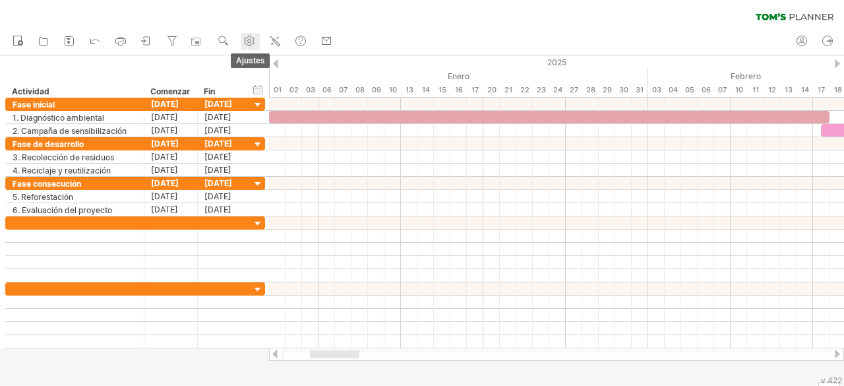
click at [248, 43] on use at bounding box center [249, 40] width 13 height 13
select select "*"
select select "**"
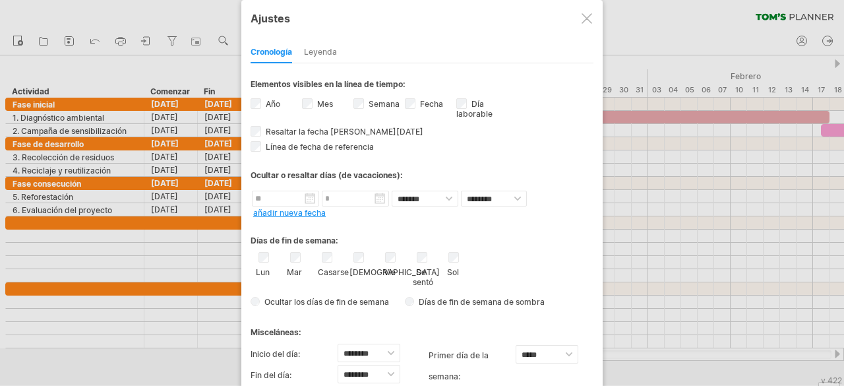
click at [586, 18] on div at bounding box center [587, 18] width 11 height 11
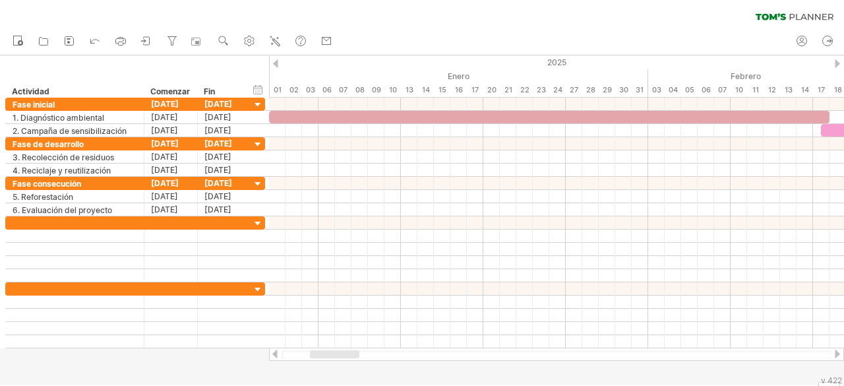
click at [525, 26] on div "borrar filtro volver a aplicar el filtro" at bounding box center [422, 14] width 844 height 28
click at [251, 43] on use at bounding box center [249, 40] width 13 height 13
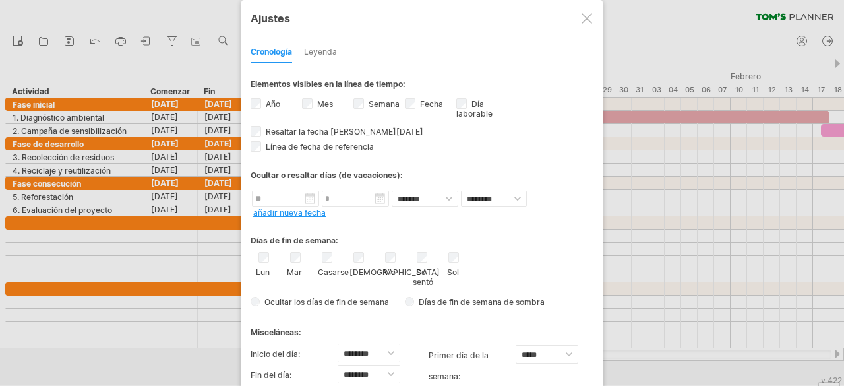
click at [332, 52] on font "Leyenda" at bounding box center [320, 52] width 33 height 10
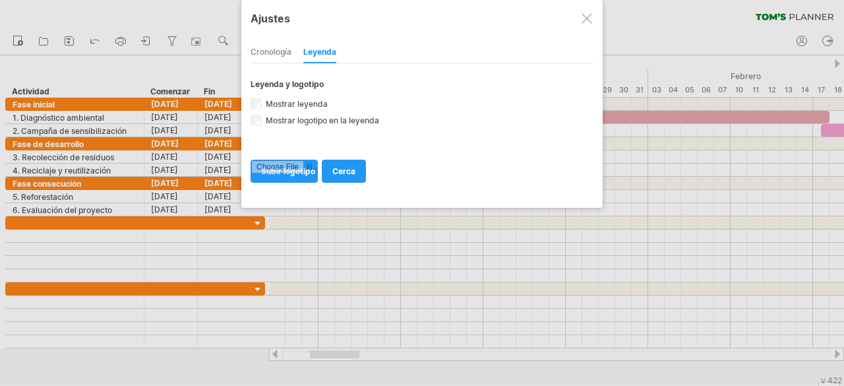
click at [276, 52] on font "Cronología" at bounding box center [271, 52] width 41 height 10
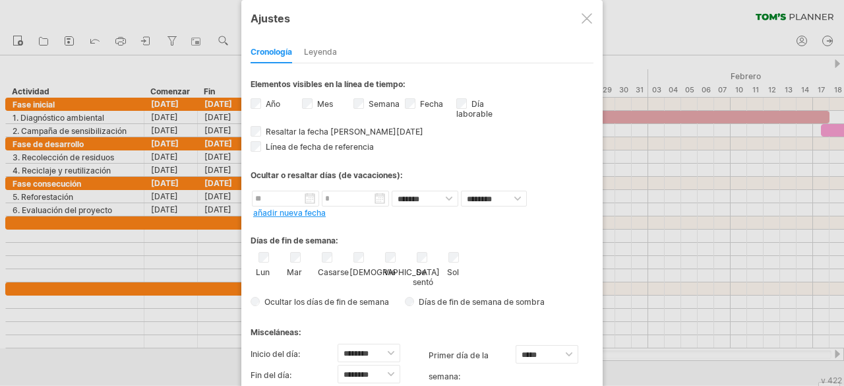
drag, startPoint x: 569, startPoint y: 207, endPoint x: 538, endPoint y: 90, distance: 121.4
click at [538, 90] on div "**********" at bounding box center [422, 252] width 343 height 379
click at [588, 22] on div at bounding box center [587, 18] width 11 height 11
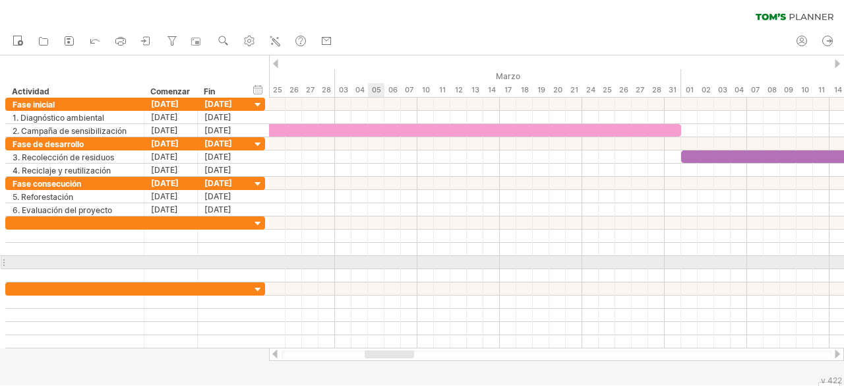
drag, startPoint x: 649, startPoint y: 85, endPoint x: 0, endPoint y: 268, distance: 674.2
